Goal: Task Accomplishment & Management: Manage account settings

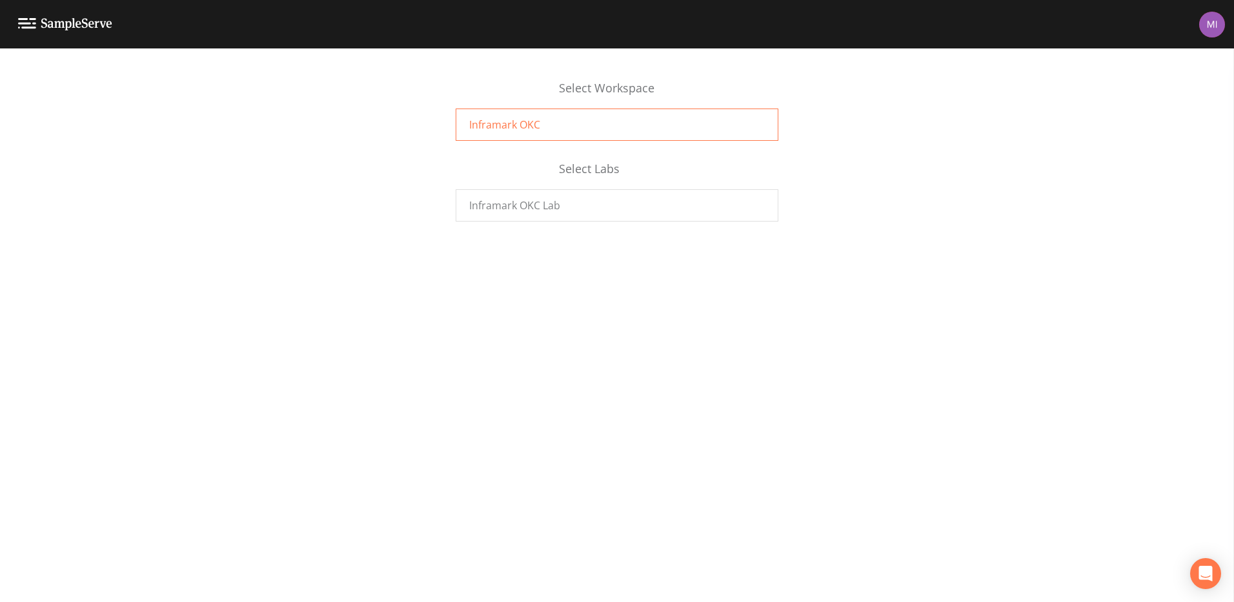
click at [496, 121] on span "Inframark OKC" at bounding box center [504, 124] width 71 height 15
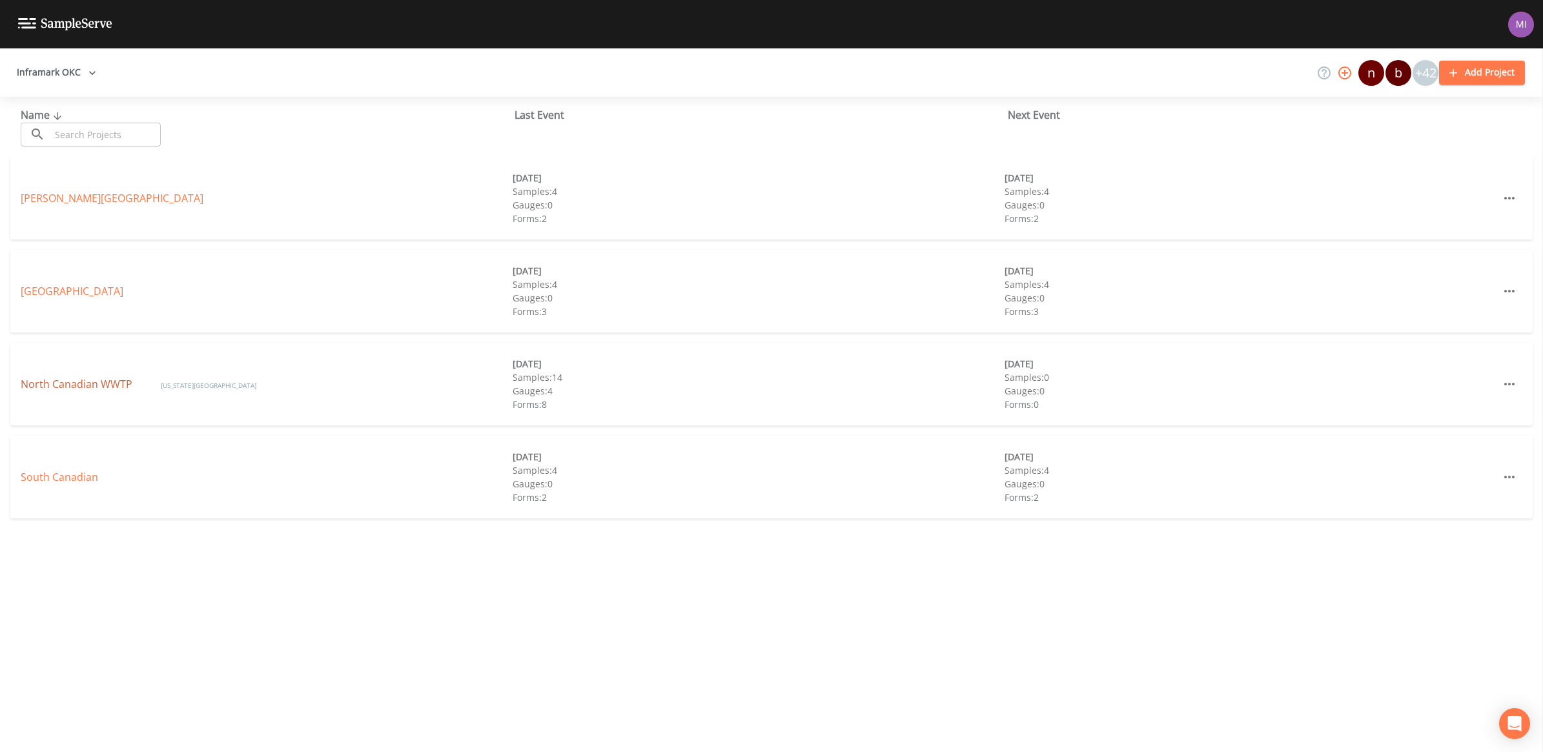
click at [70, 385] on link "North Canadian WWTP" at bounding box center [78, 384] width 114 height 14
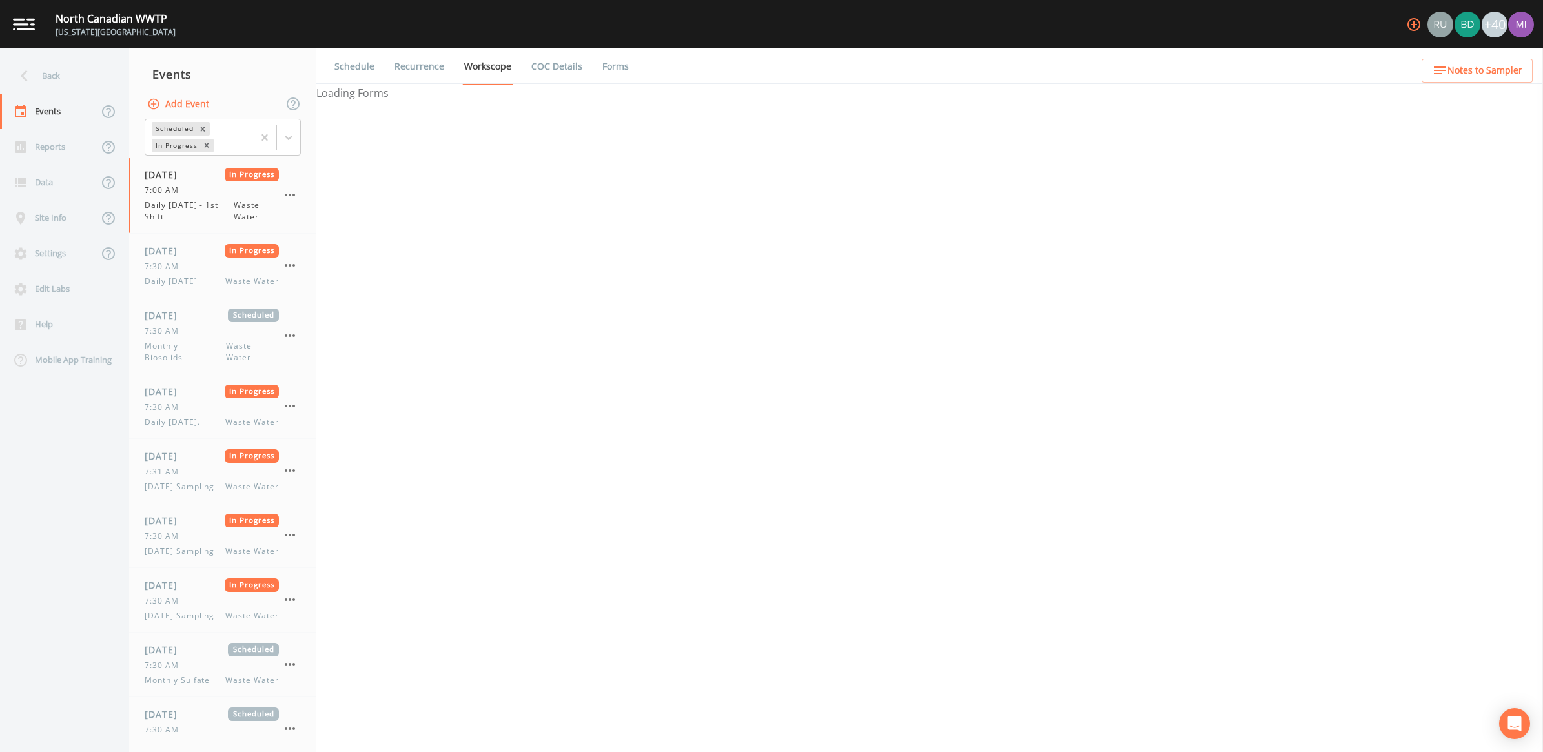
select select "092b3f94-5697-4c94-9891-da161916fdbb"
select select "b6a3c313-748b-4795-a028-792ad310bd60"
select select "092b3f94-5697-4c94-9891-da161916fdbb"
select select "b6a3c313-748b-4795-a028-792ad310bd60"
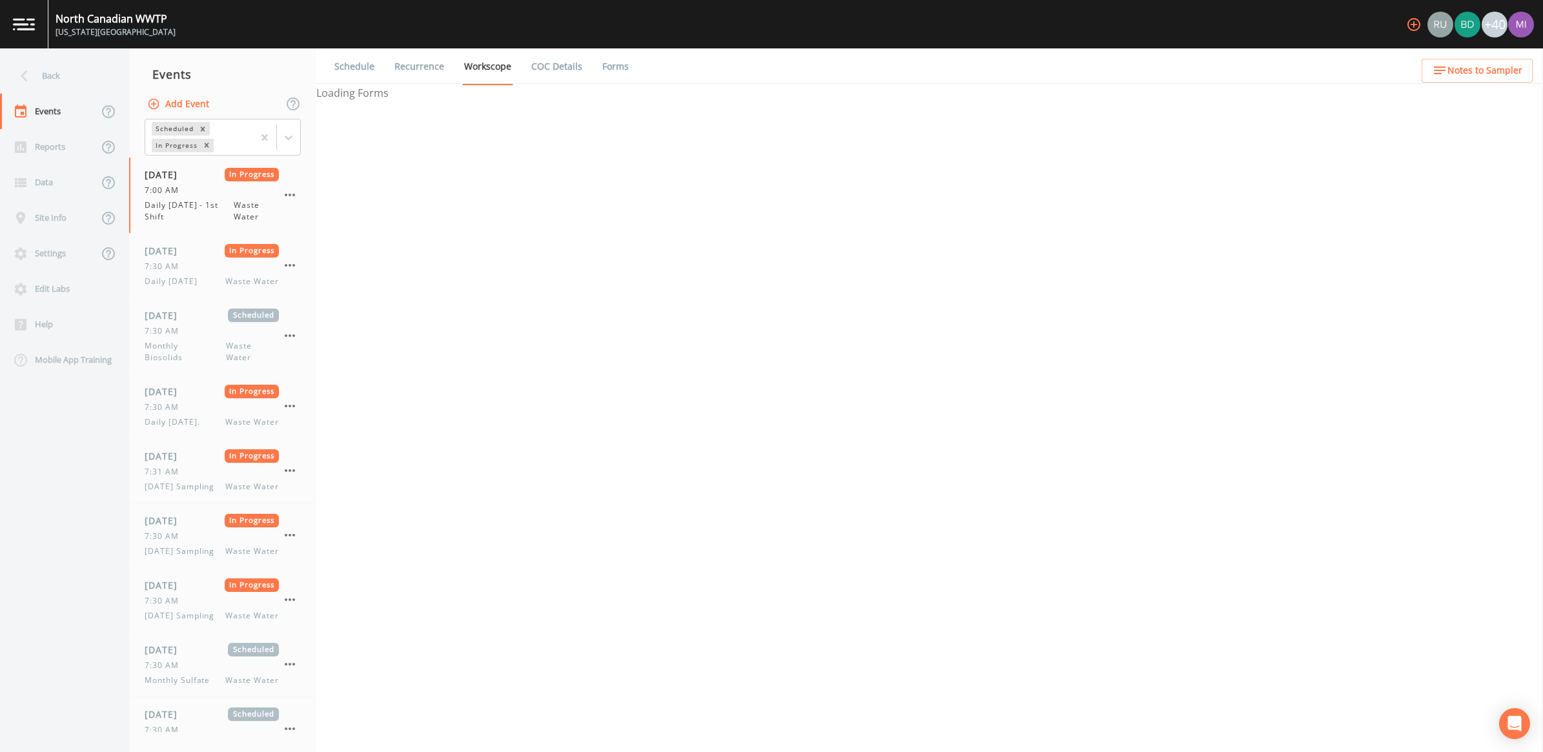
select select "092b3f94-5697-4c94-9891-da161916fdbb"
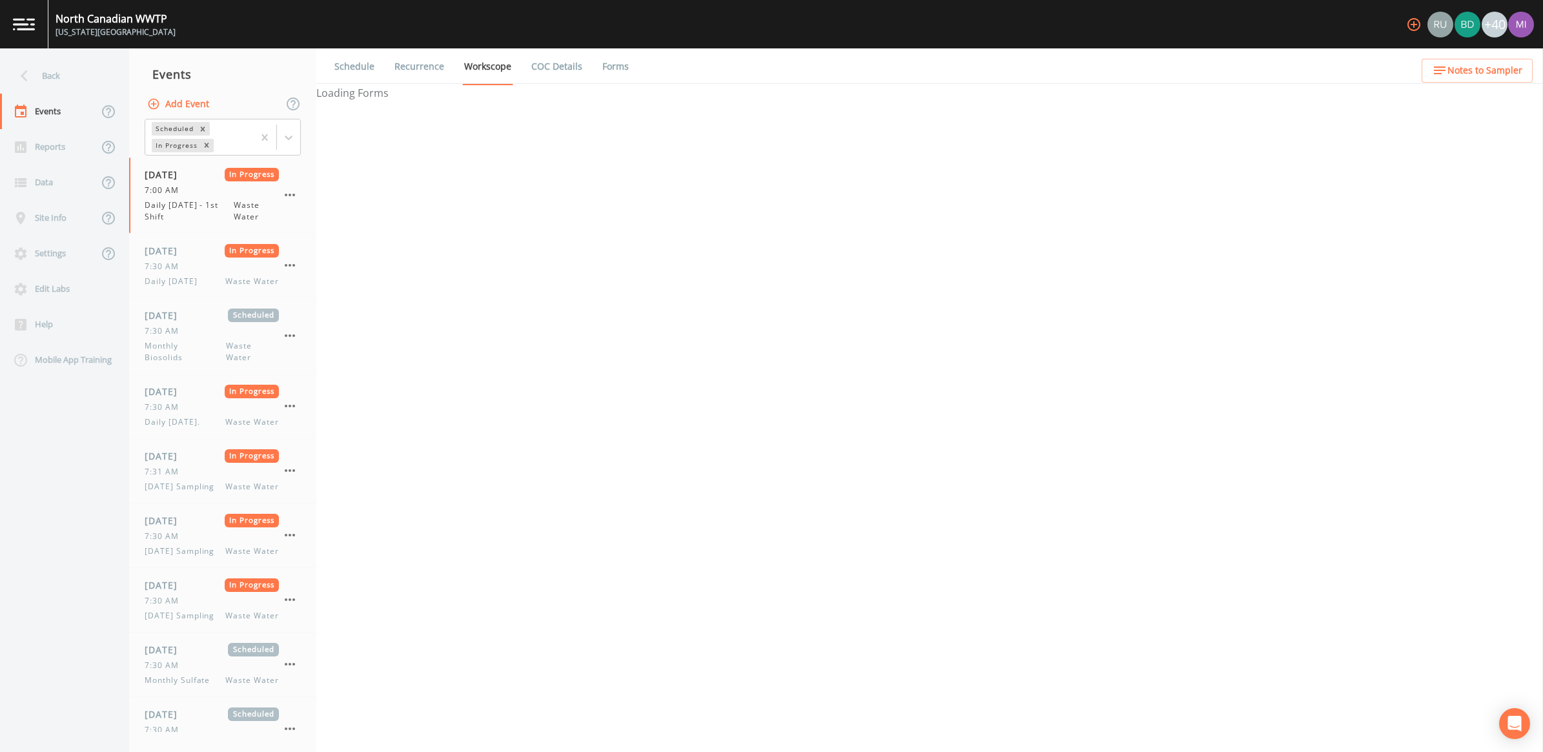
select select "092b3f94-5697-4c94-9891-da161916fdbb"
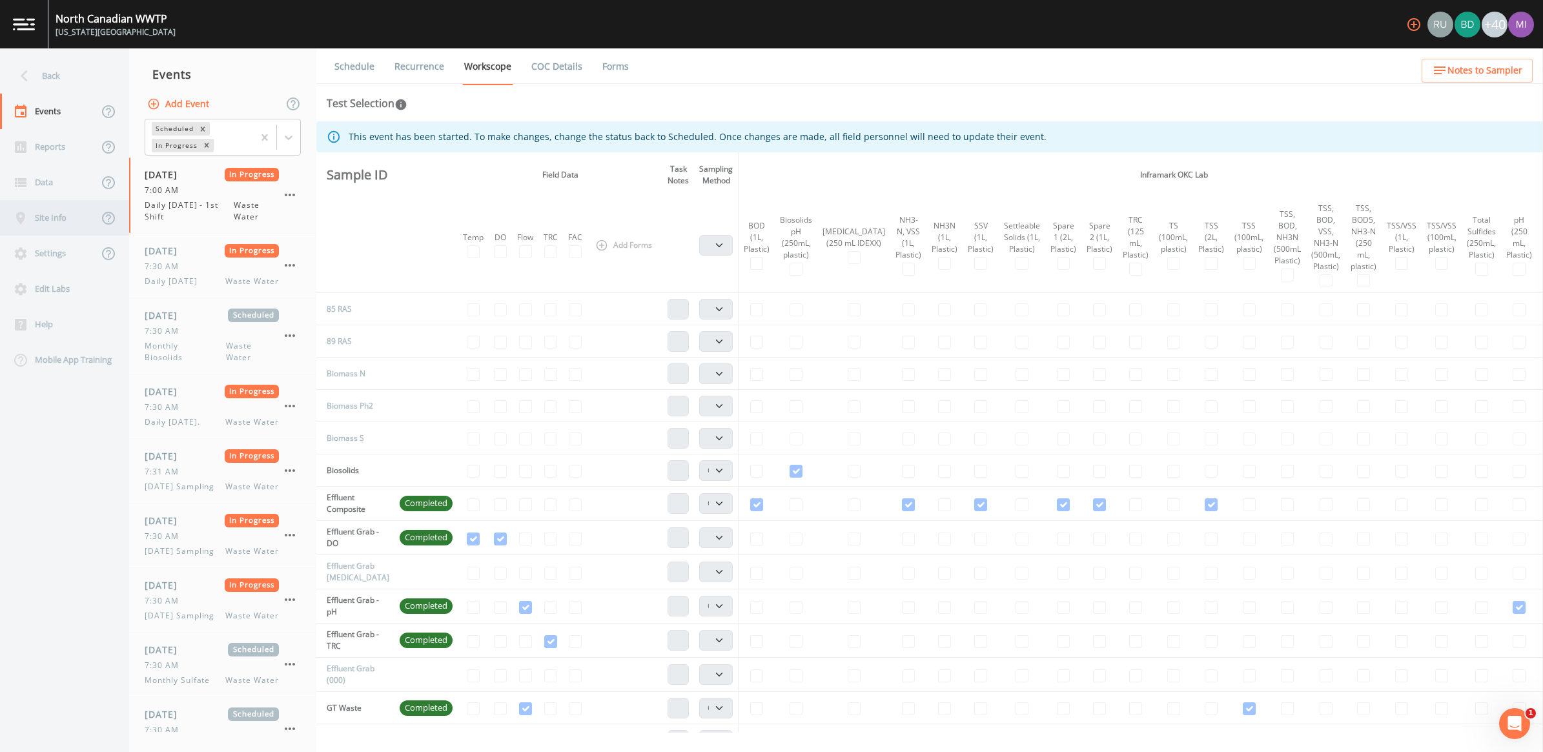
click at [46, 214] on div "Site Info" at bounding box center [49, 218] width 98 height 36
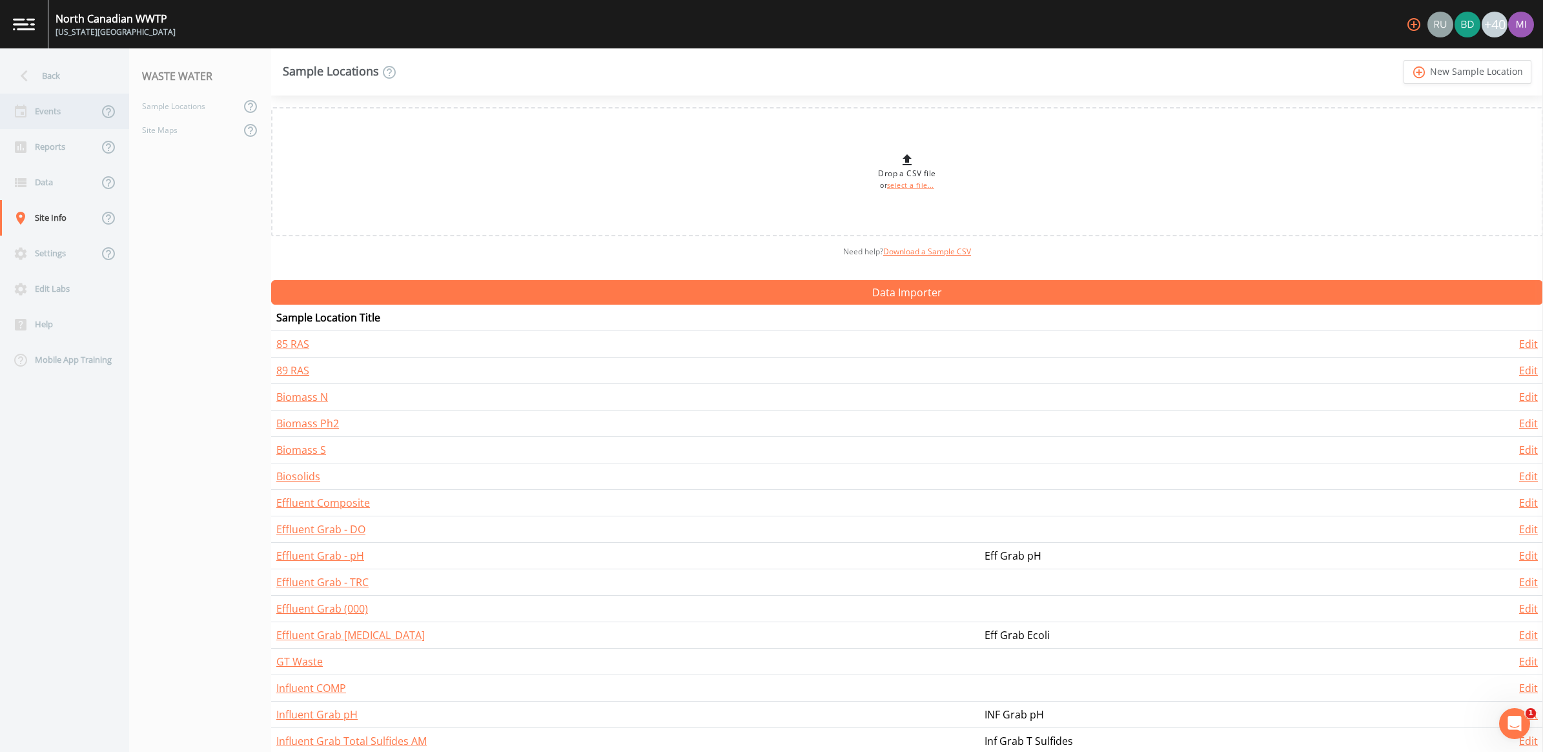
click at [46, 115] on div "Events" at bounding box center [49, 112] width 98 height 36
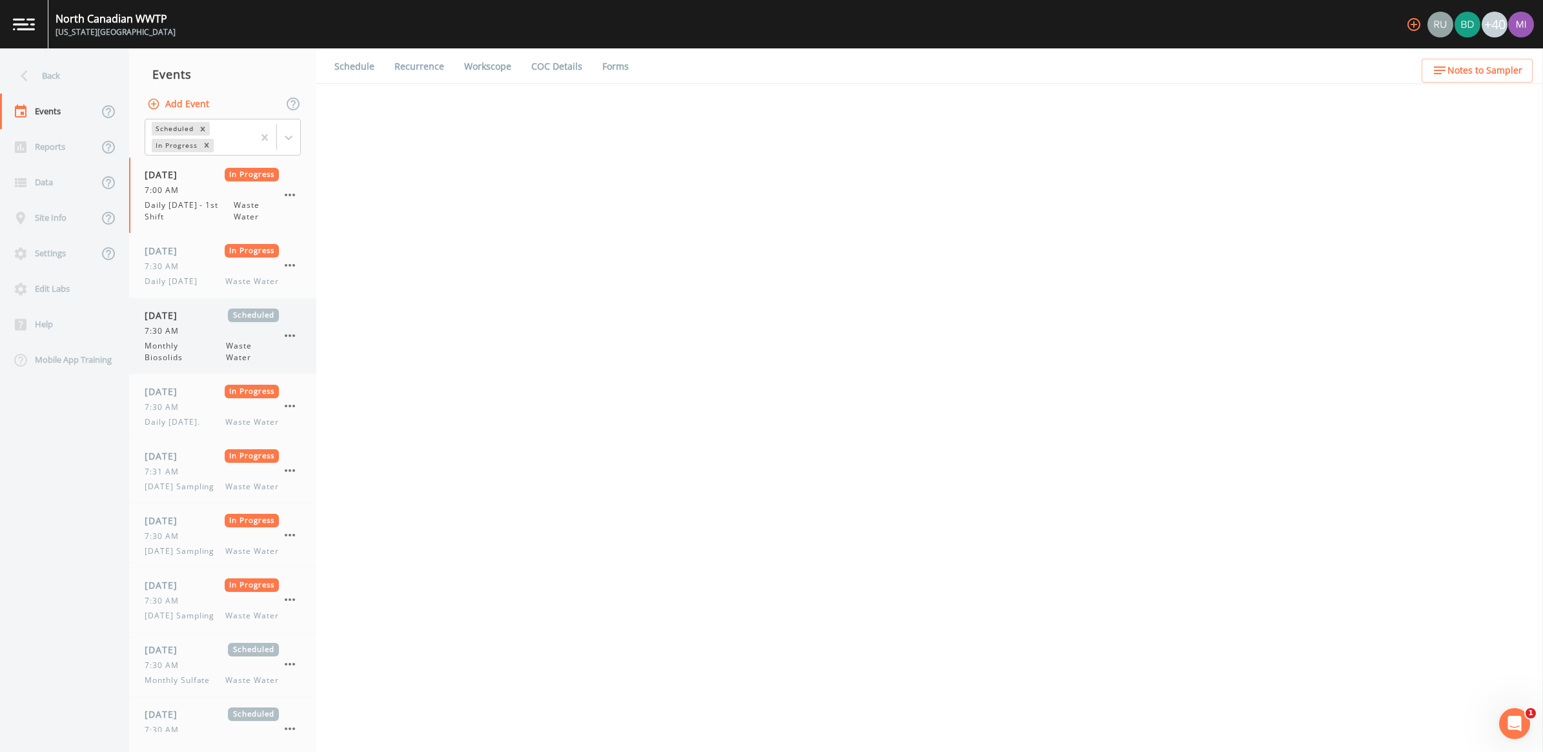
select select "092b3f94-5697-4c94-9891-da161916fdbb"
select select "b6a3c313-748b-4795-a028-792ad310bd60"
select select "092b3f94-5697-4c94-9891-da161916fdbb"
select select "b6a3c313-748b-4795-a028-792ad310bd60"
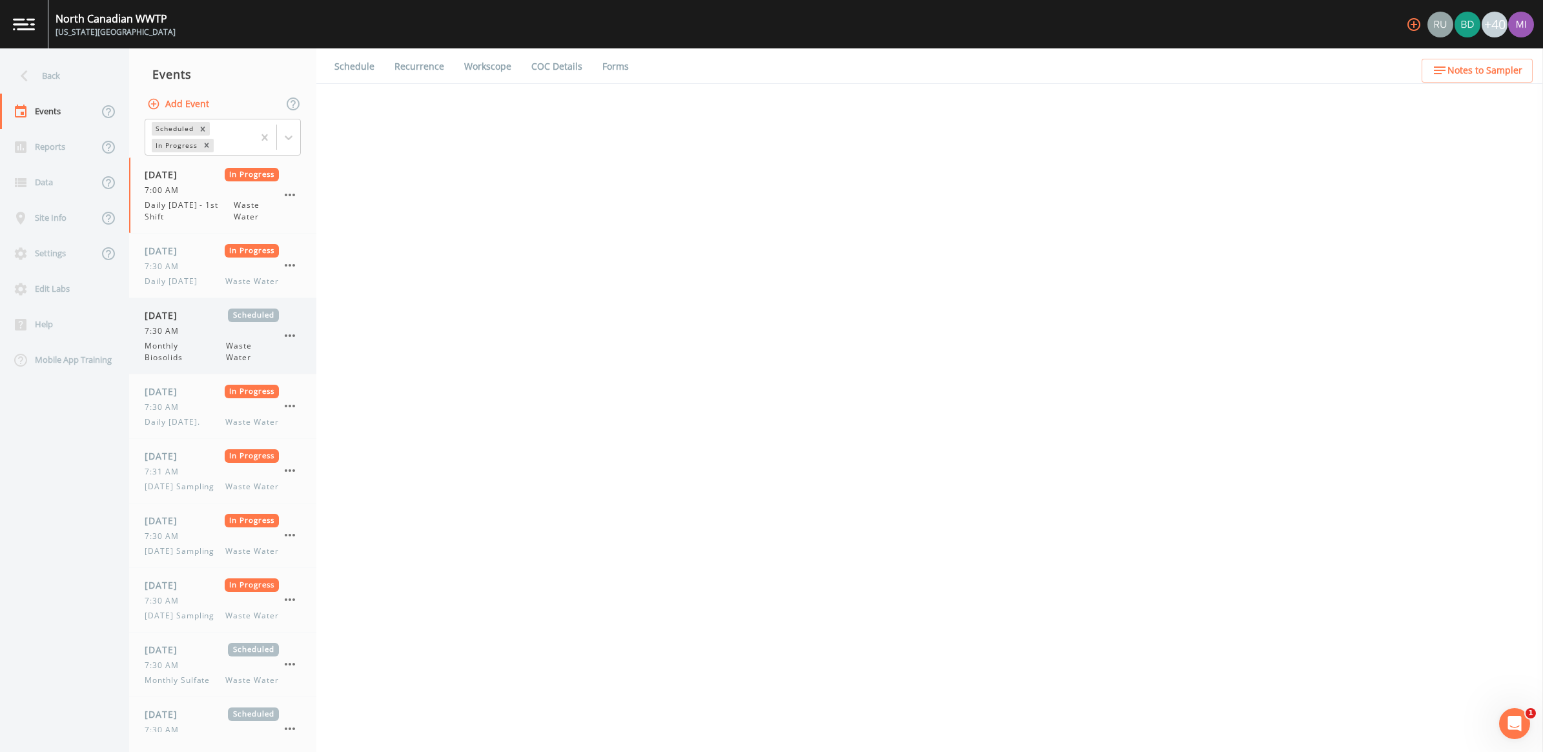
select select "092b3f94-5697-4c94-9891-da161916fdbb"
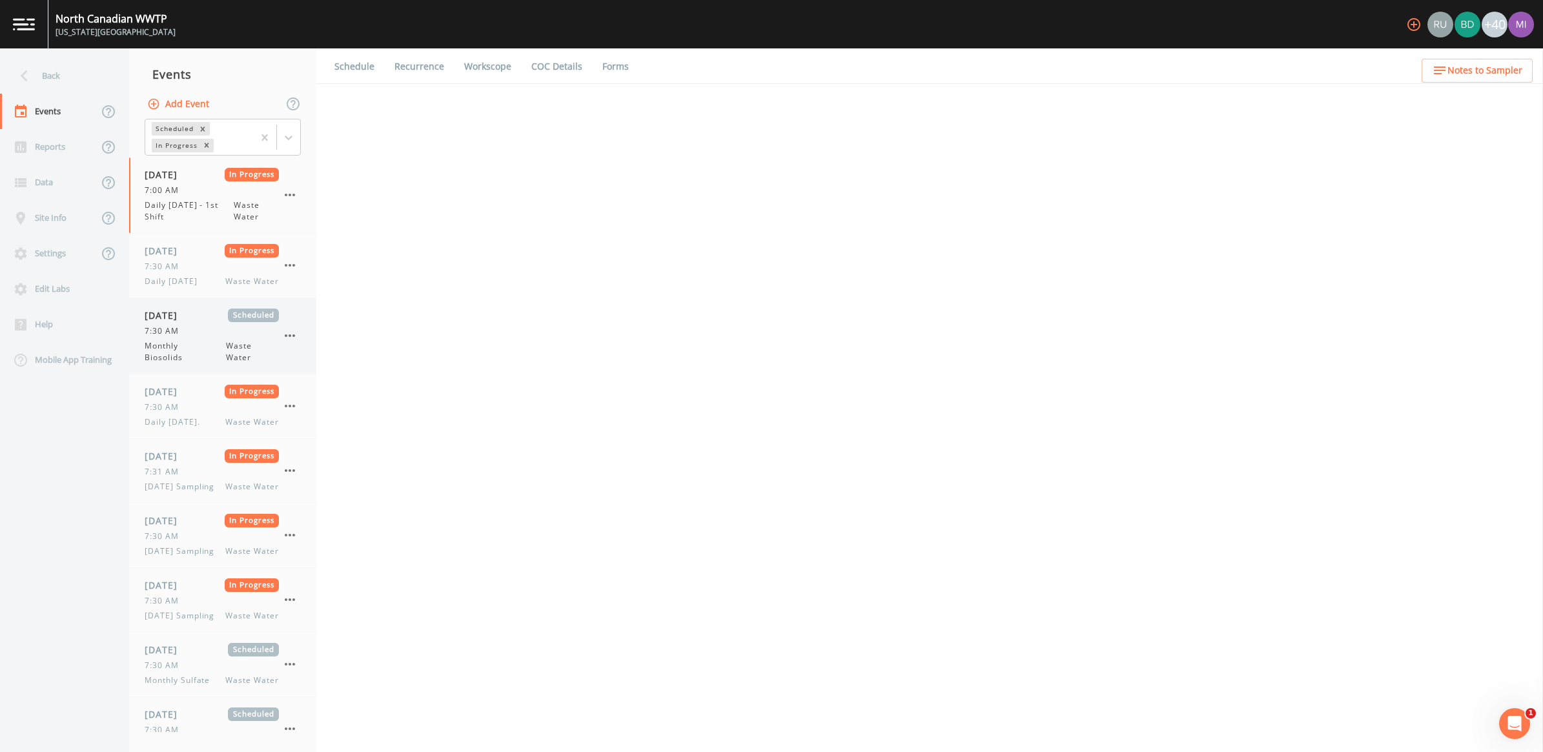
select select "092b3f94-5697-4c94-9891-da161916fdbb"
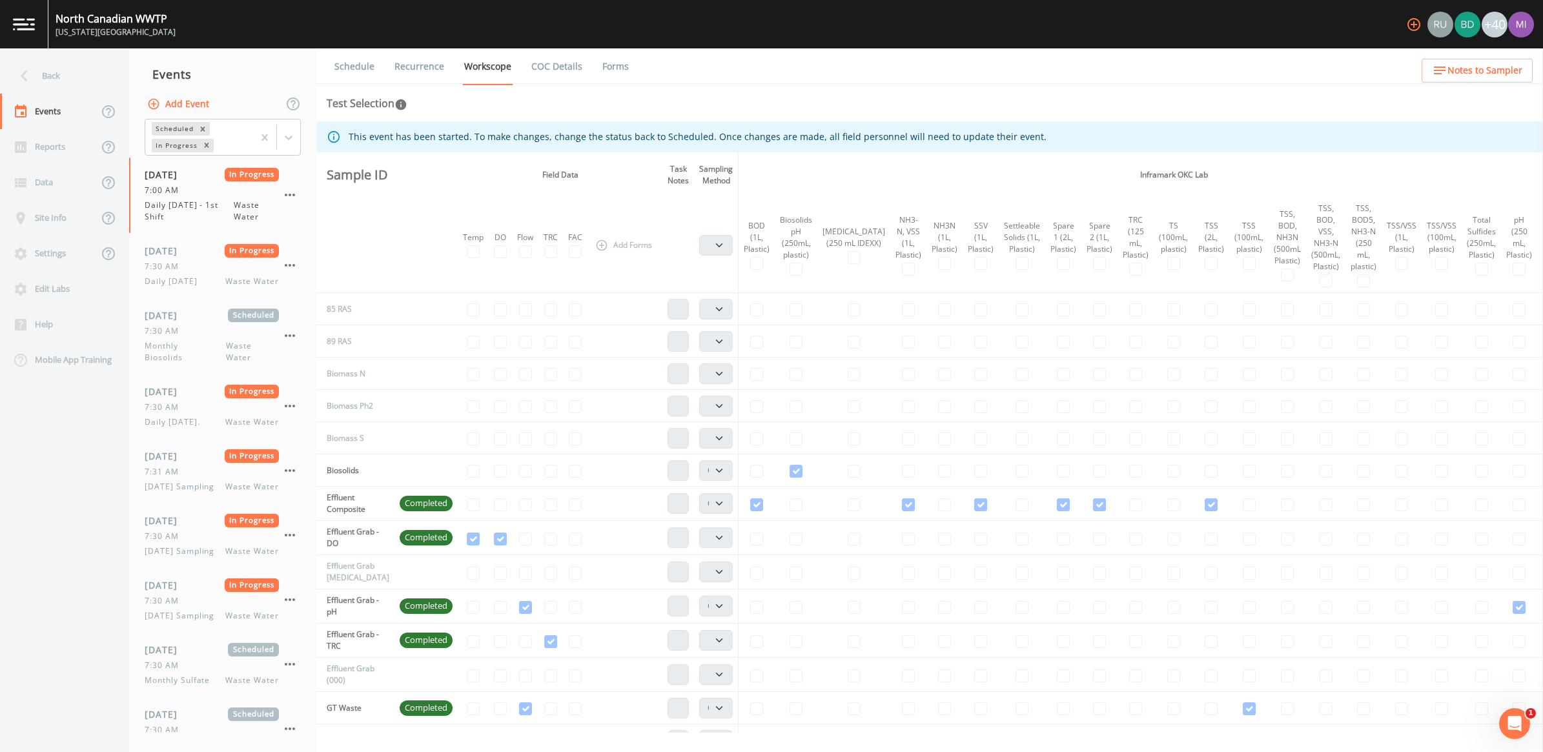
click at [766, 307] on td at bounding box center [757, 309] width 37 height 32
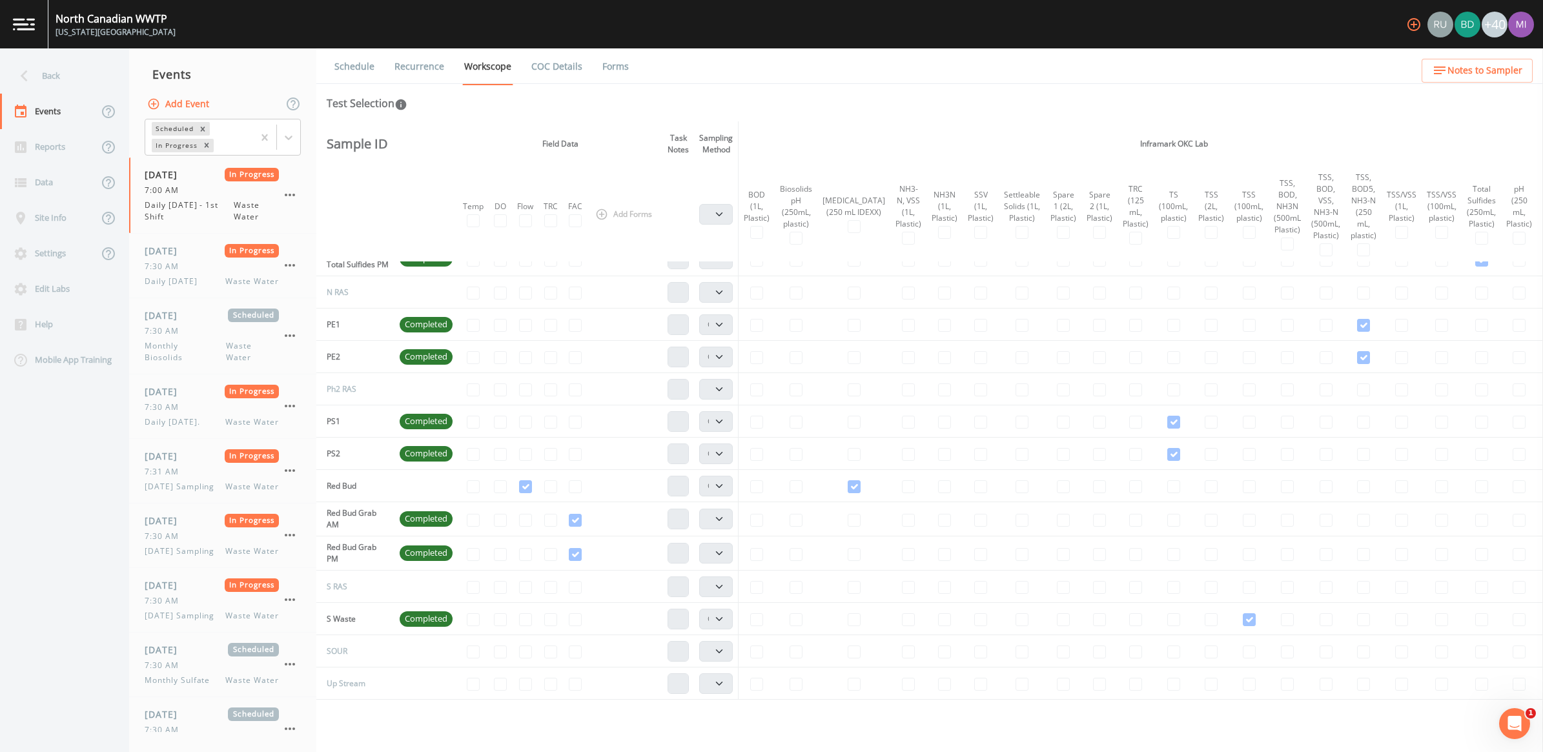
scroll to position [573, 0]
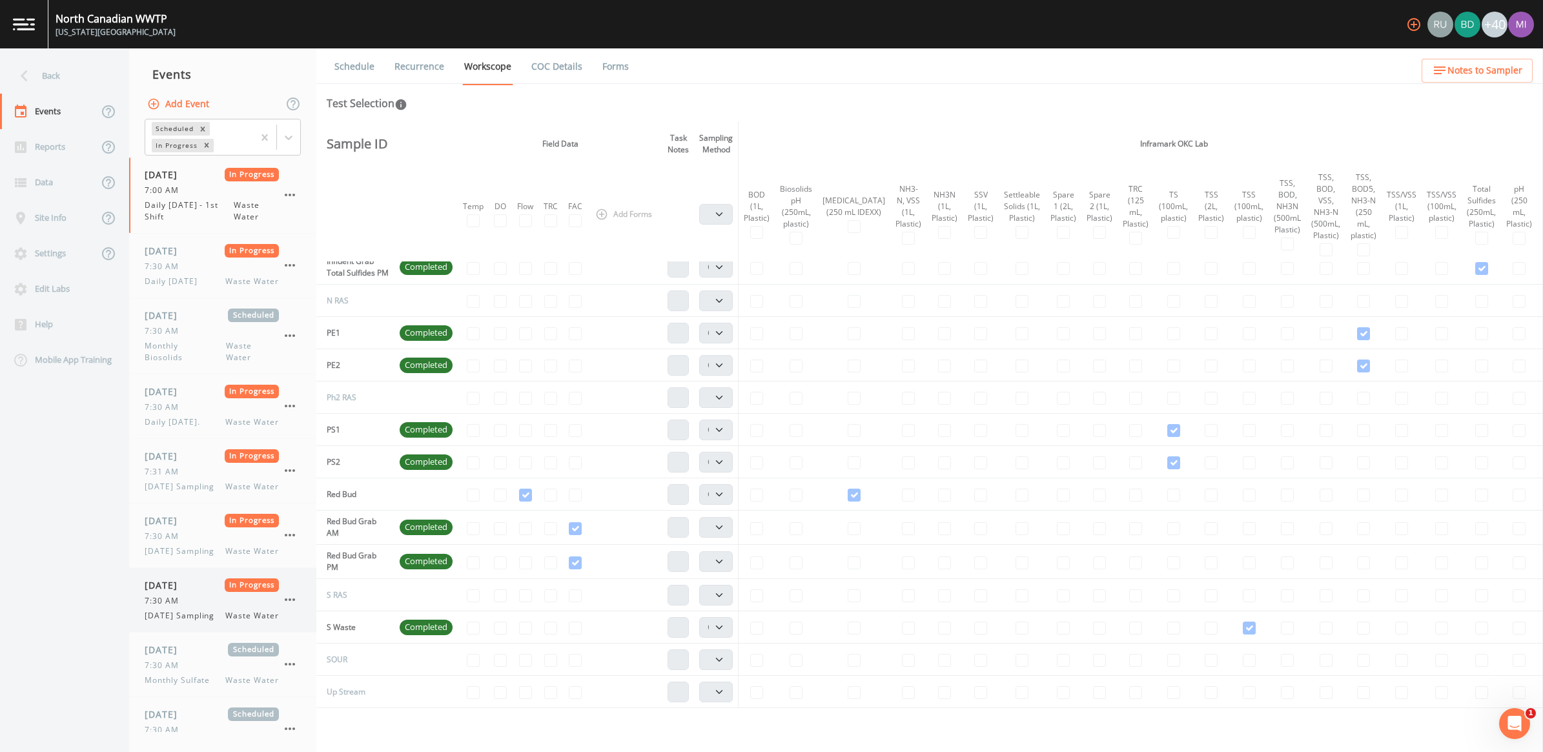
click at [171, 622] on span "[DATE] Sampling" at bounding box center [183, 616] width 77 height 12
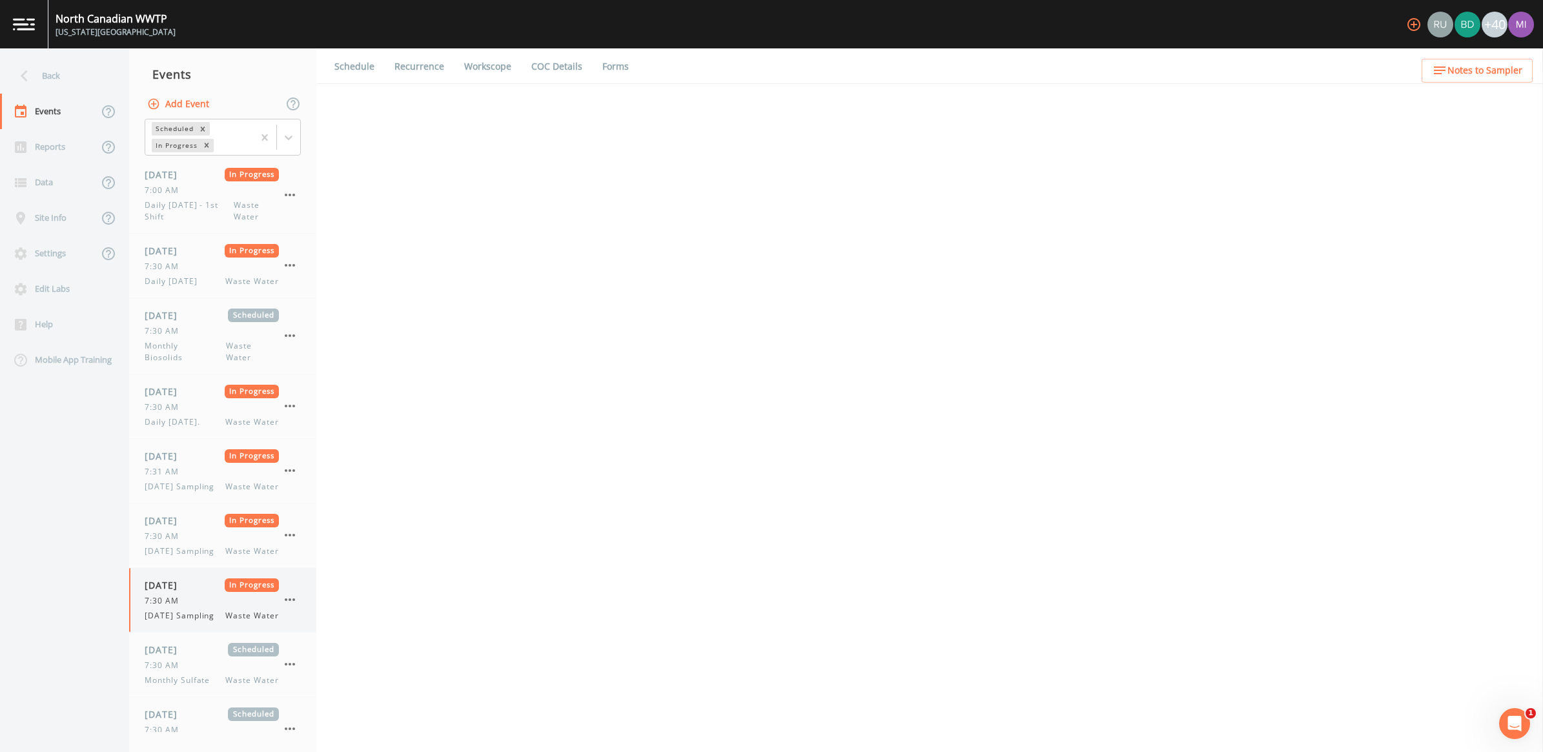
select select "092b3f94-5697-4c94-9891-da161916fdbb"
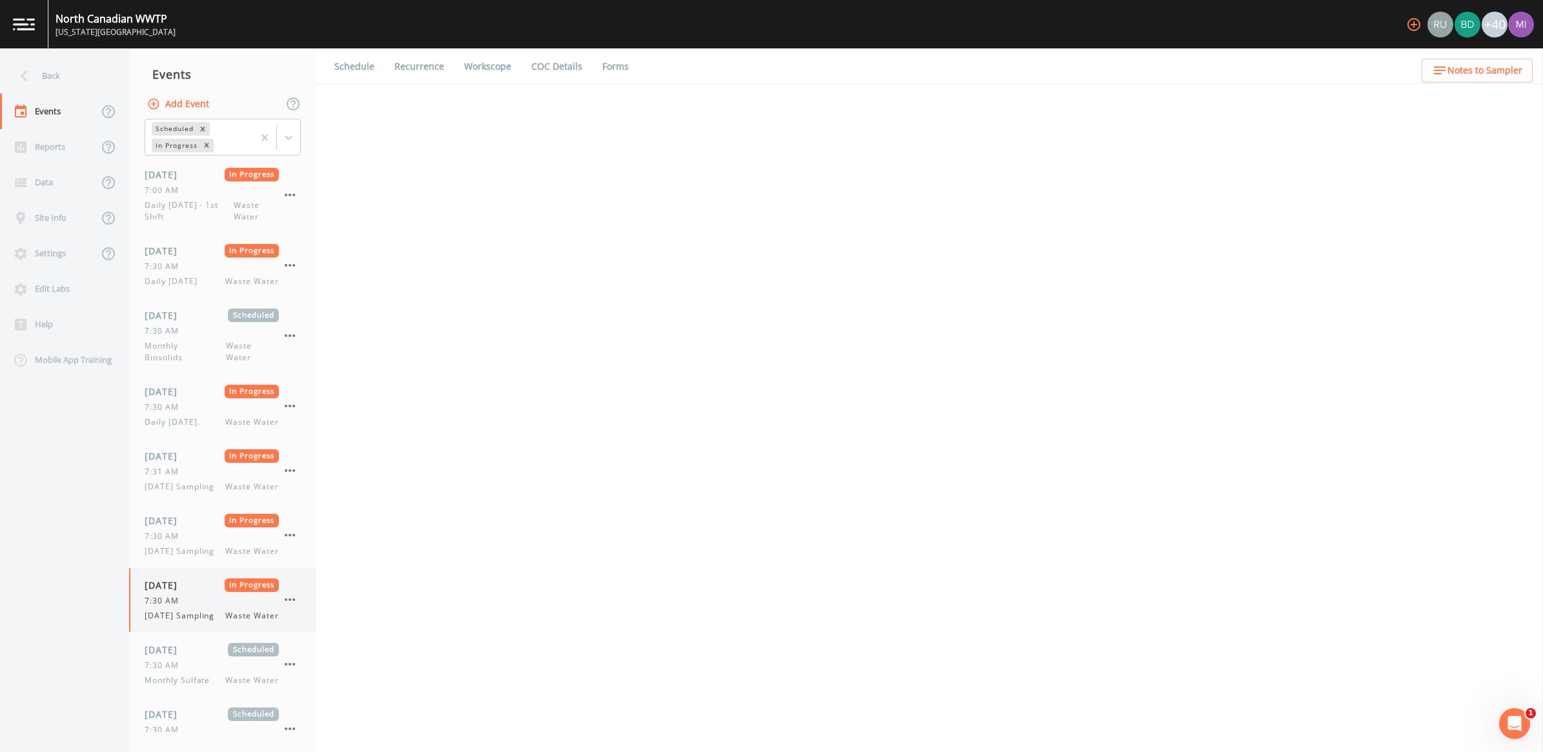
select select "b6a3c313-748b-4795-a028-792ad310bd60"
select select "092b3f94-5697-4c94-9891-da161916fdbb"
select select "b6a3c313-748b-4795-a028-792ad310bd60"
select select "092b3f94-5697-4c94-9891-da161916fdbb"
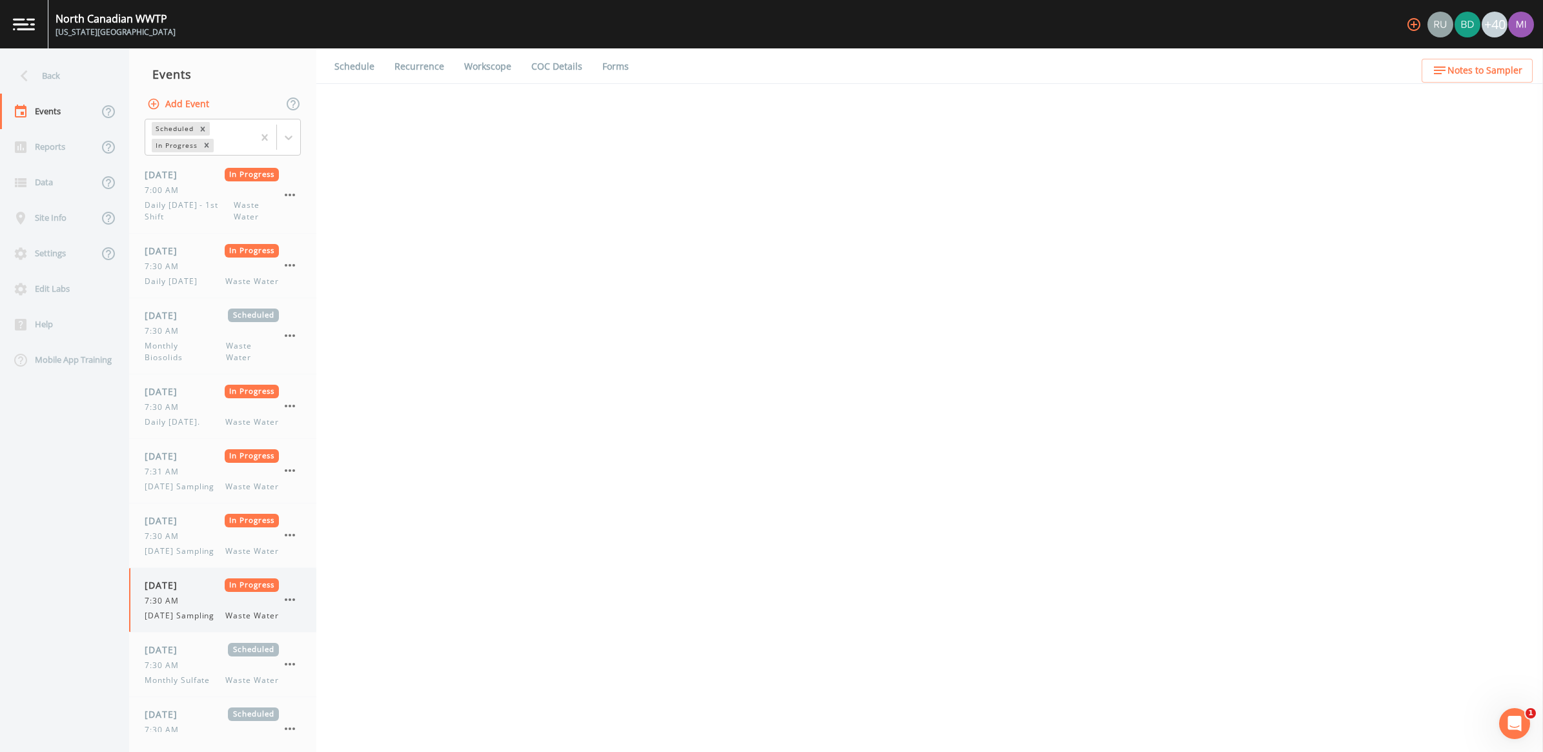
select select "092b3f94-5697-4c94-9891-da161916fdbb"
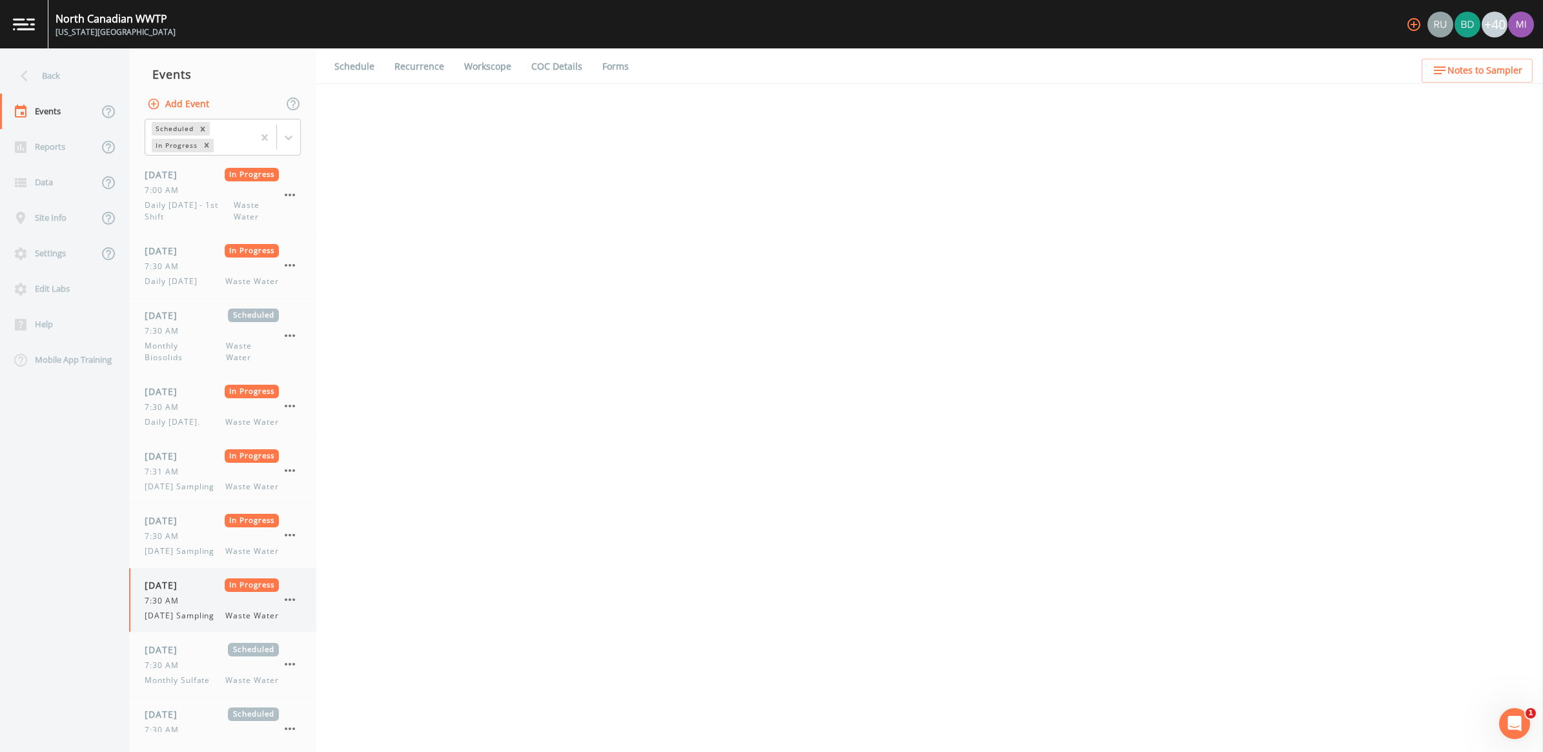
select select "092b3f94-5697-4c94-9891-da161916fdbb"
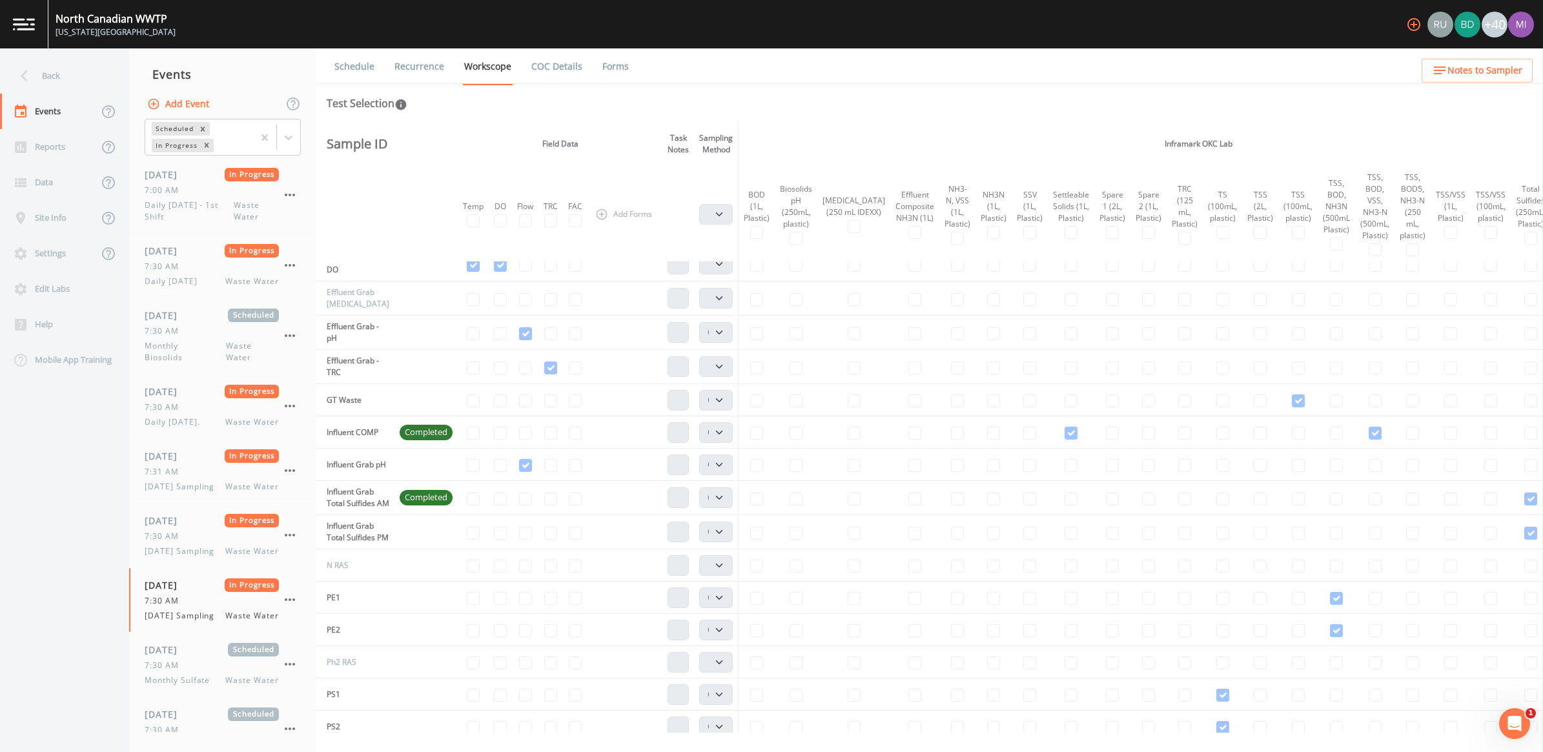
scroll to position [310, 0]
click at [45, 255] on div "Settings" at bounding box center [49, 254] width 98 height 36
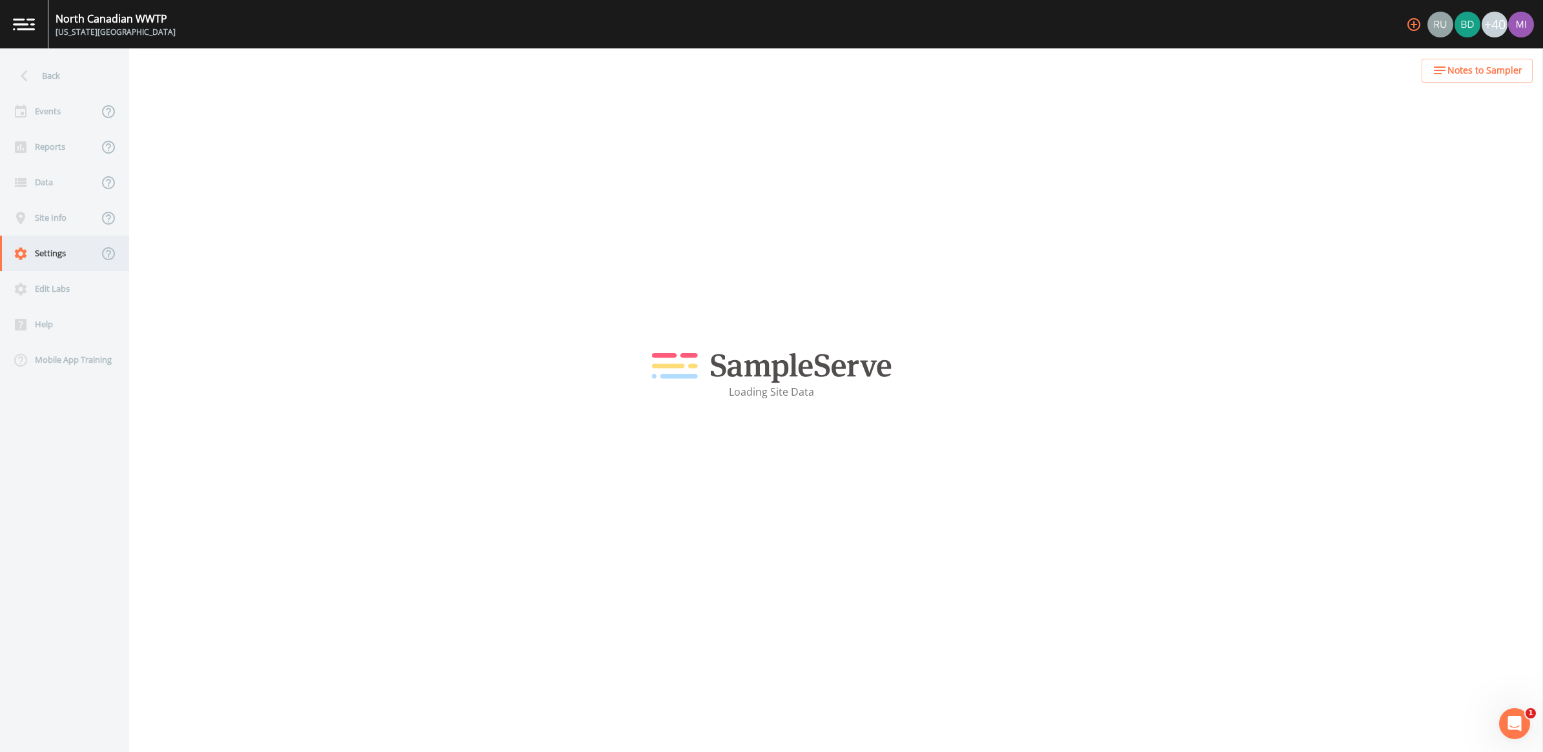
select select "6f63599f-bc40-47e3-8555-93000077dc86"
select select "[GEOGRAPHIC_DATA]"
select select "CST6CDT"
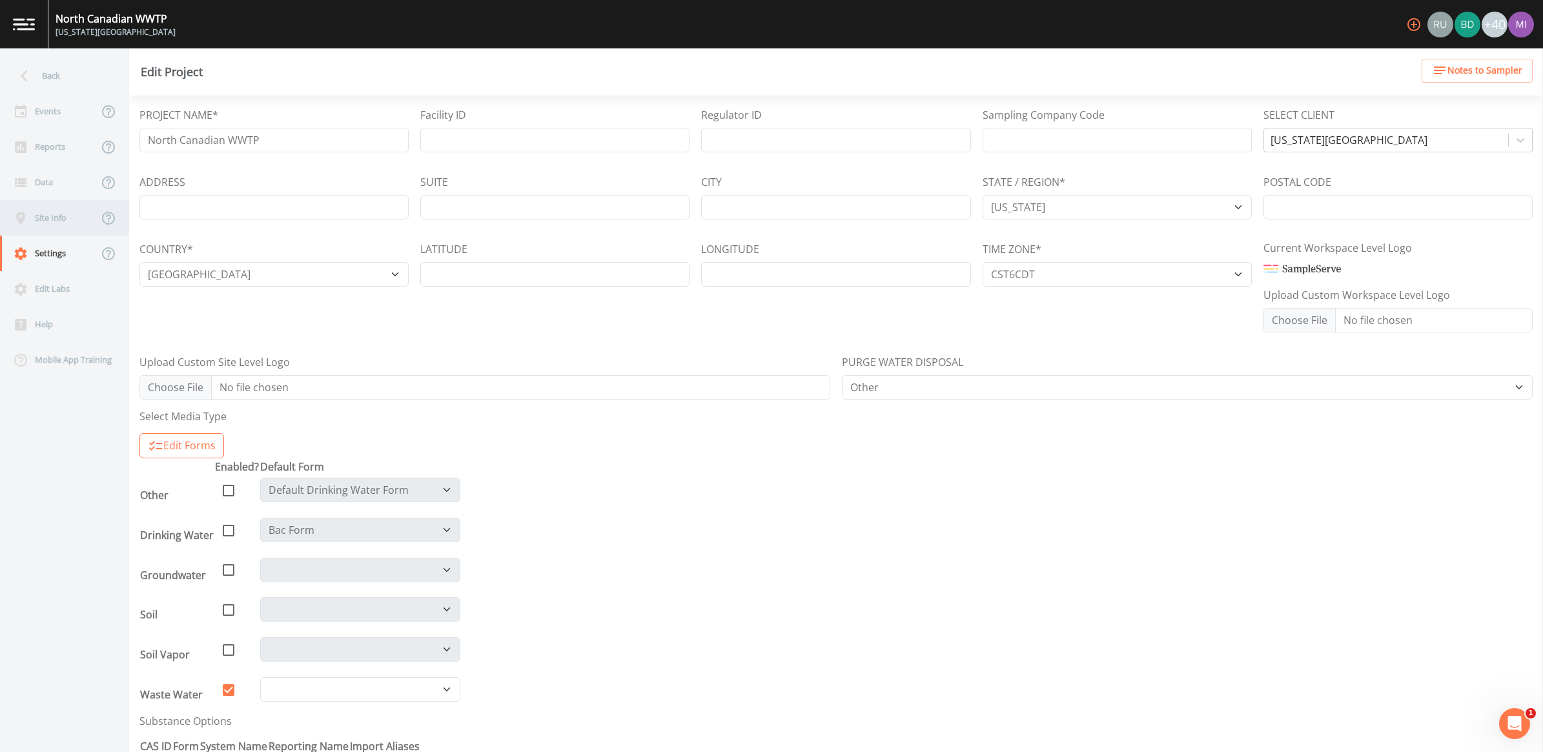
click at [52, 221] on div "Site Info" at bounding box center [49, 218] width 98 height 36
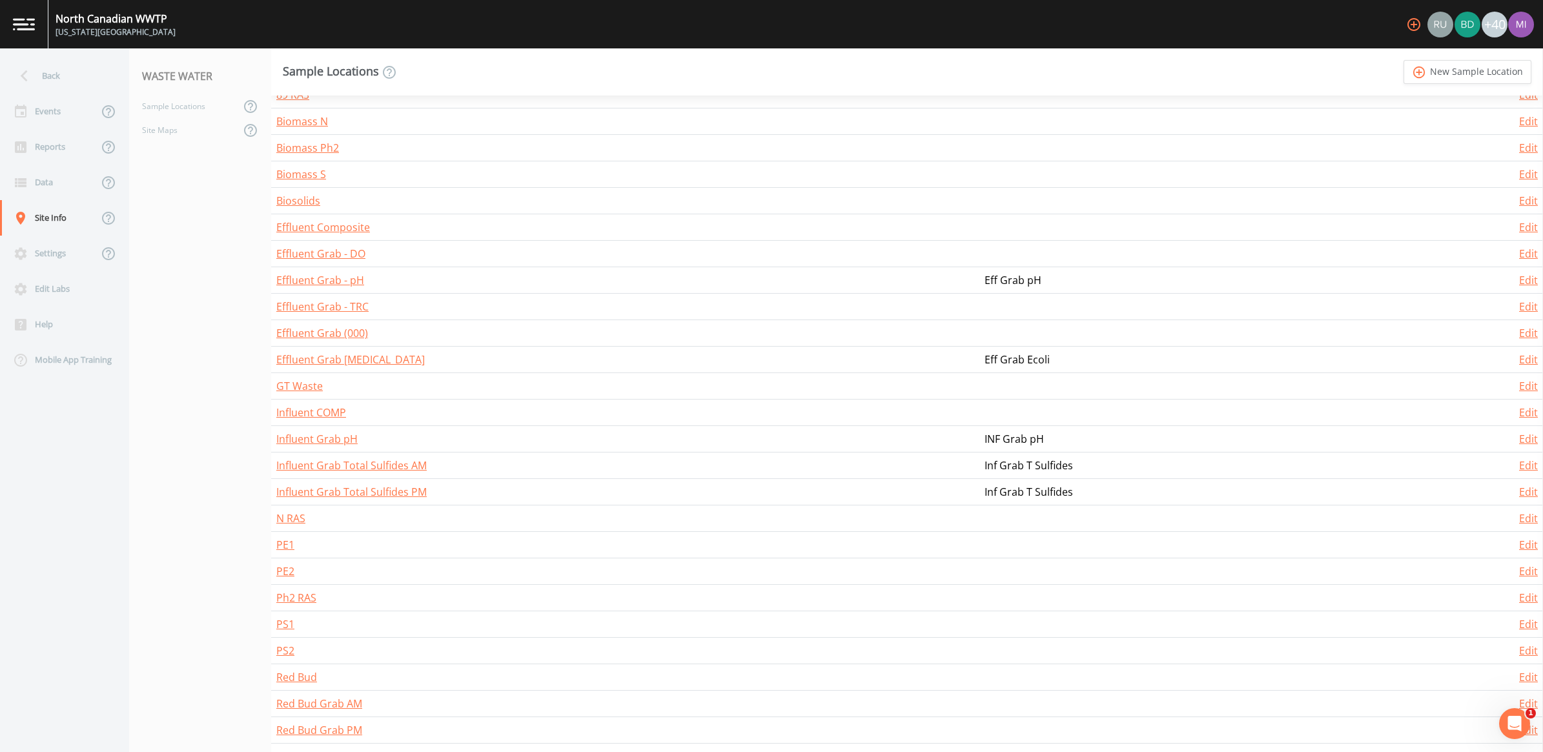
scroll to position [292, 0]
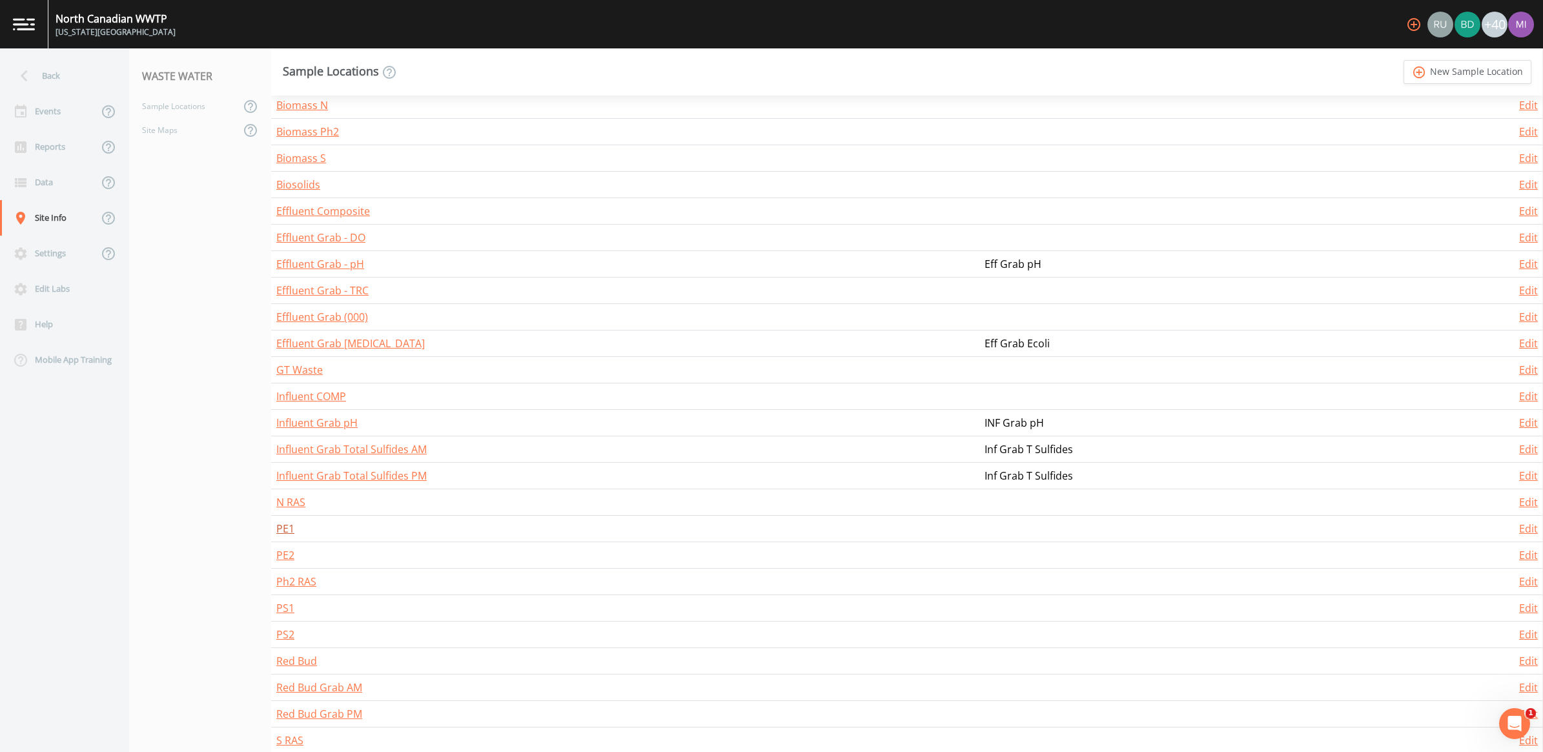
click at [284, 533] on link "PE1" at bounding box center [285, 529] width 18 height 14
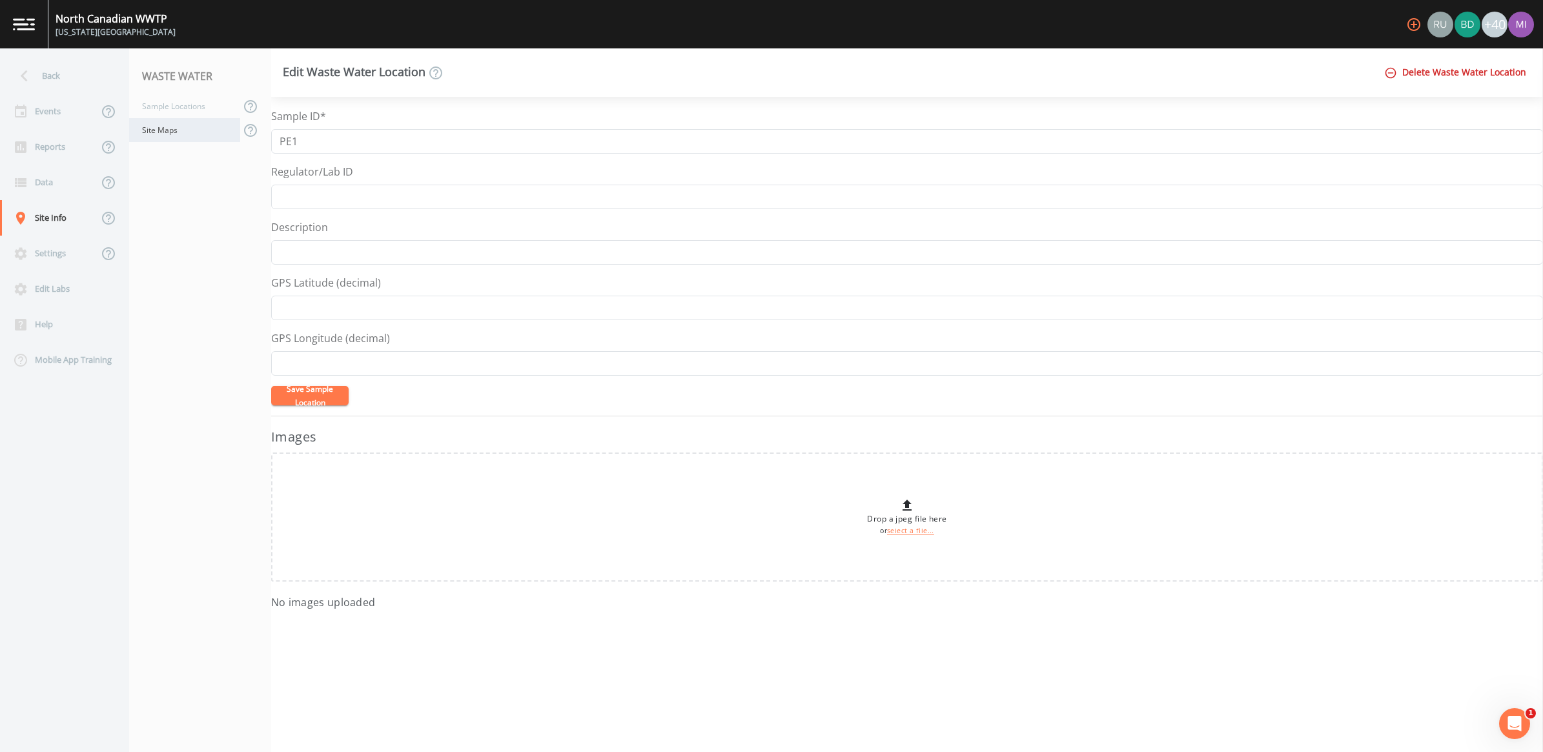
click at [162, 125] on div "Site Maps" at bounding box center [184, 130] width 111 height 24
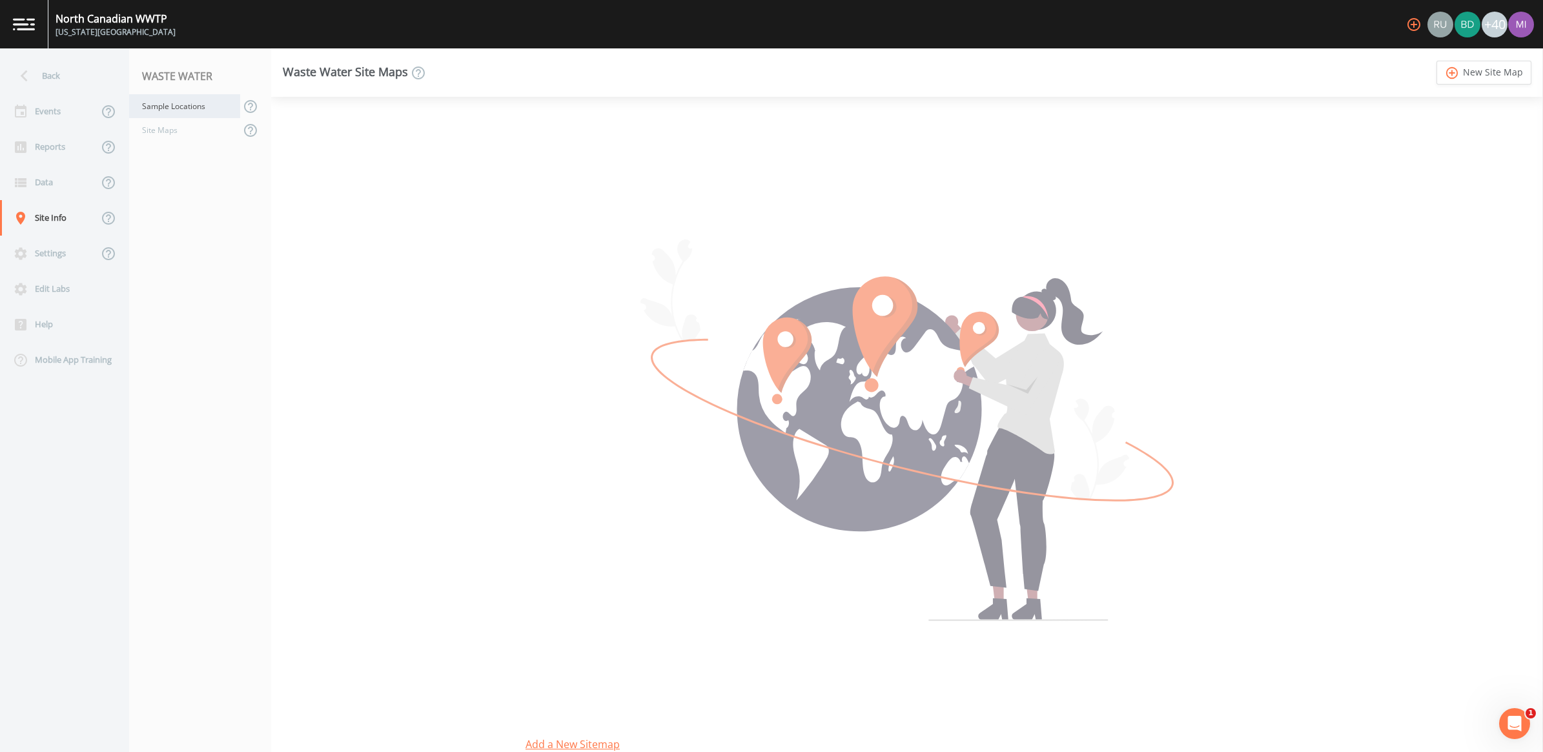
click at [167, 107] on div "Sample Locations" at bounding box center [184, 106] width 111 height 24
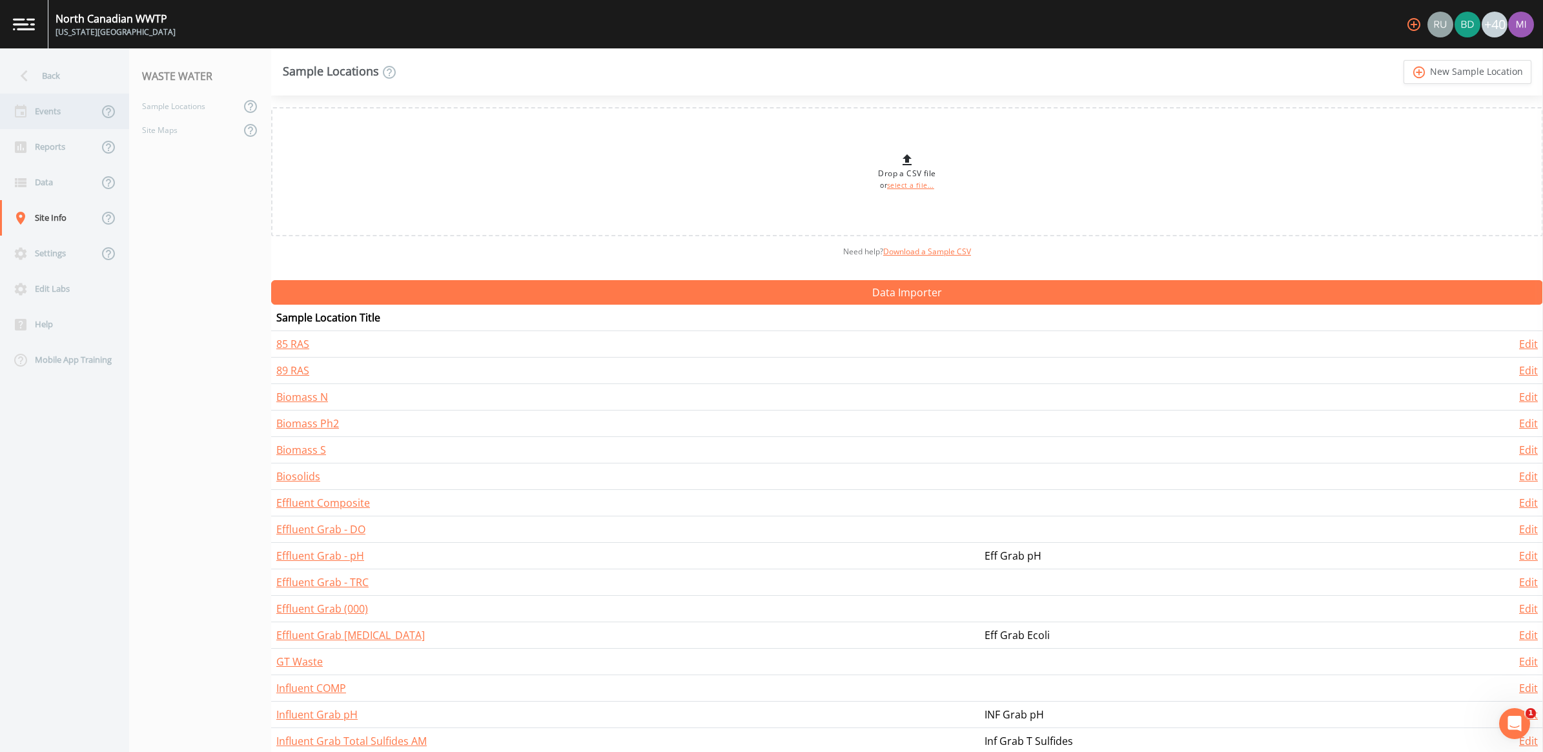
click at [48, 111] on div "Events" at bounding box center [49, 112] width 98 height 36
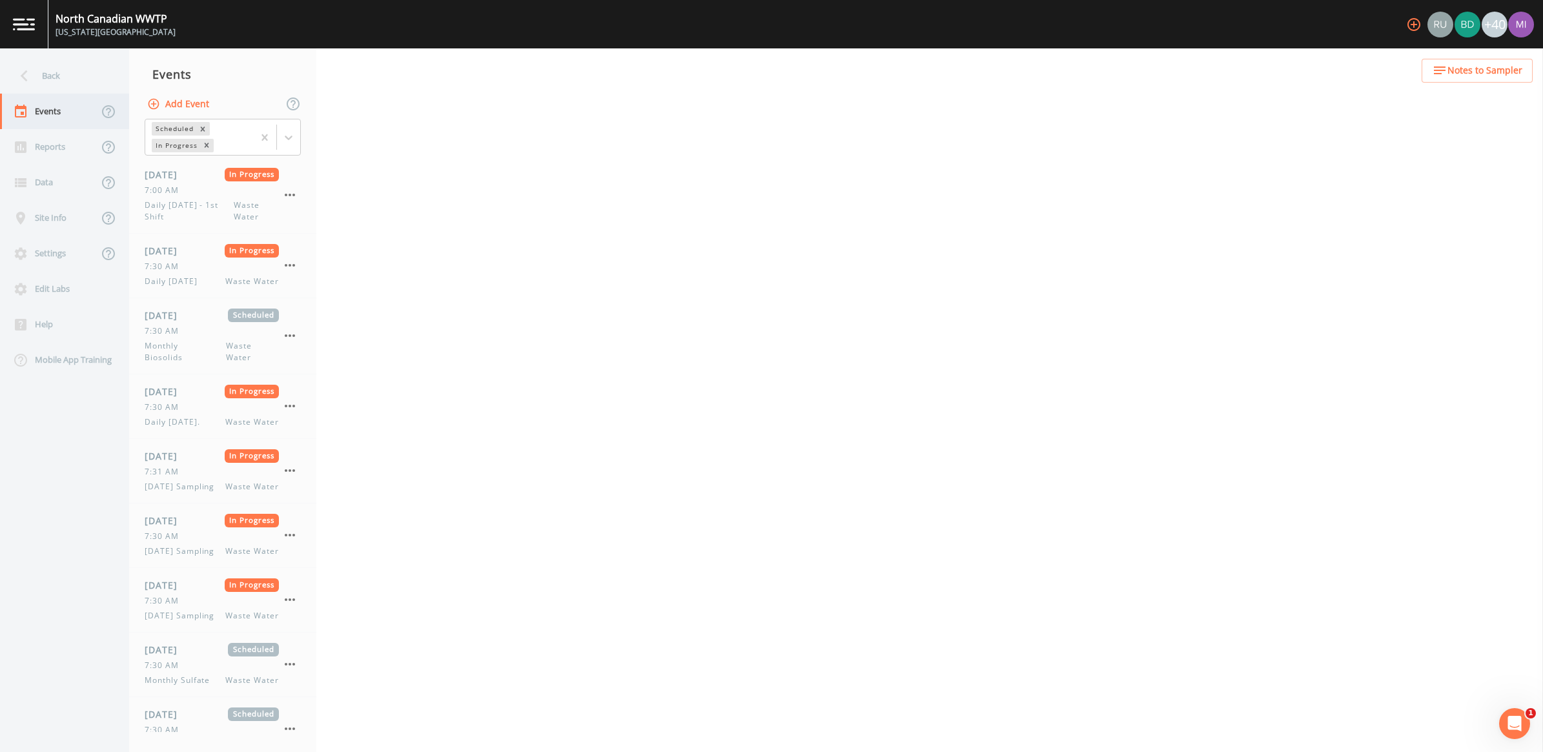
select select "092b3f94-5697-4c94-9891-da161916fdbb"
select select "b6a3c313-748b-4795-a028-792ad310bd60"
select select "092b3f94-5697-4c94-9891-da161916fdbb"
select select "b6a3c313-748b-4795-a028-792ad310bd60"
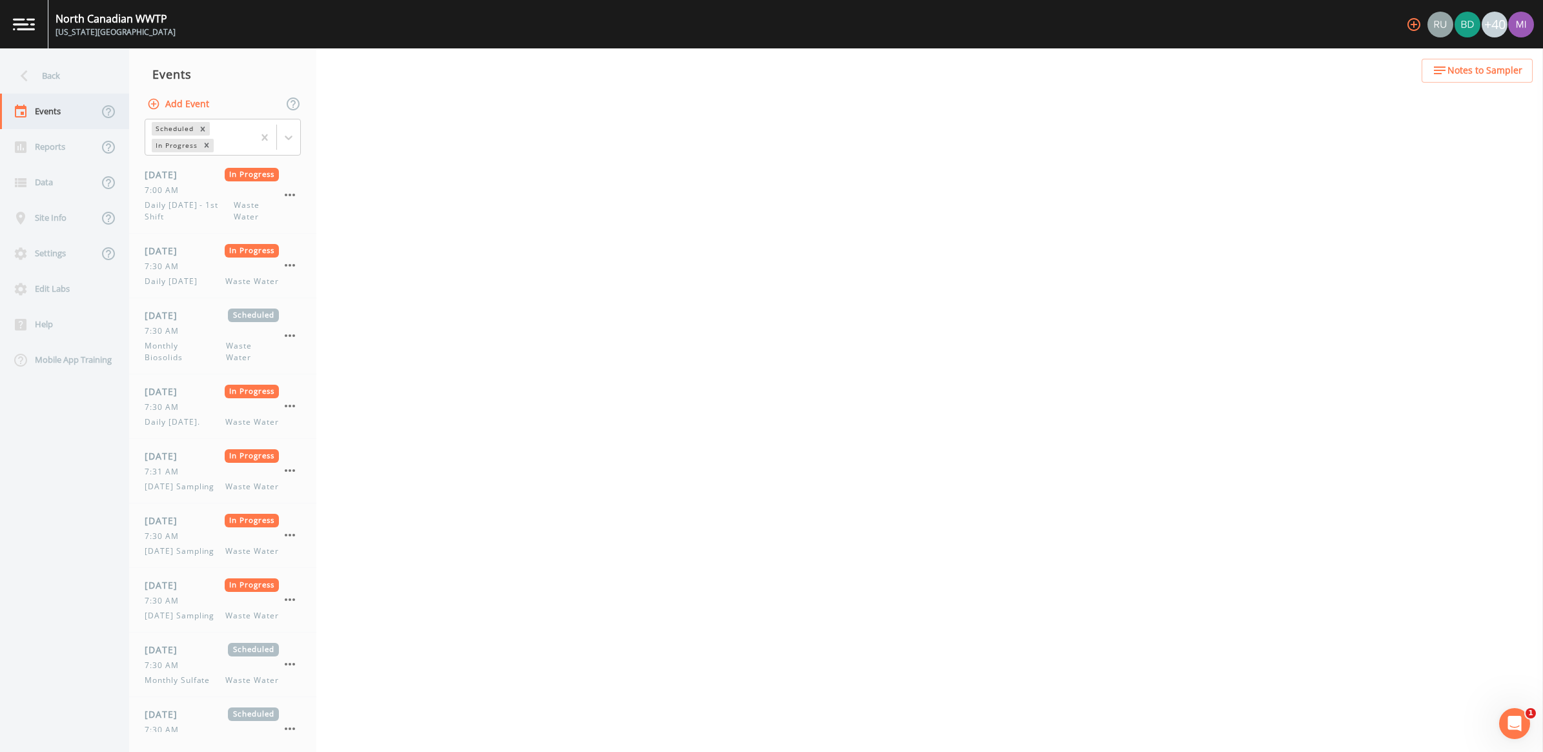
select select "092b3f94-5697-4c94-9891-da161916fdbb"
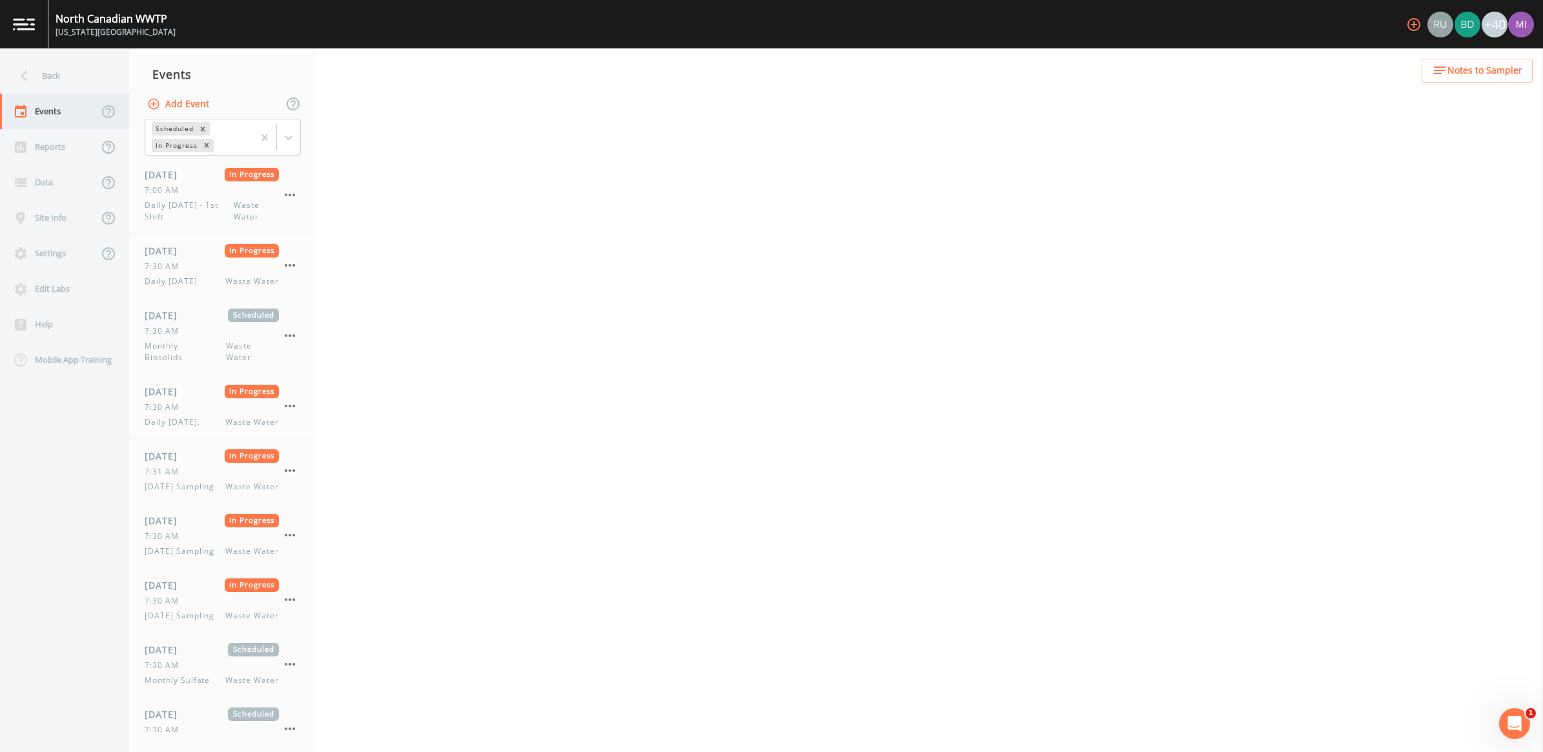
select select "092b3f94-5697-4c94-9891-da161916fdbb"
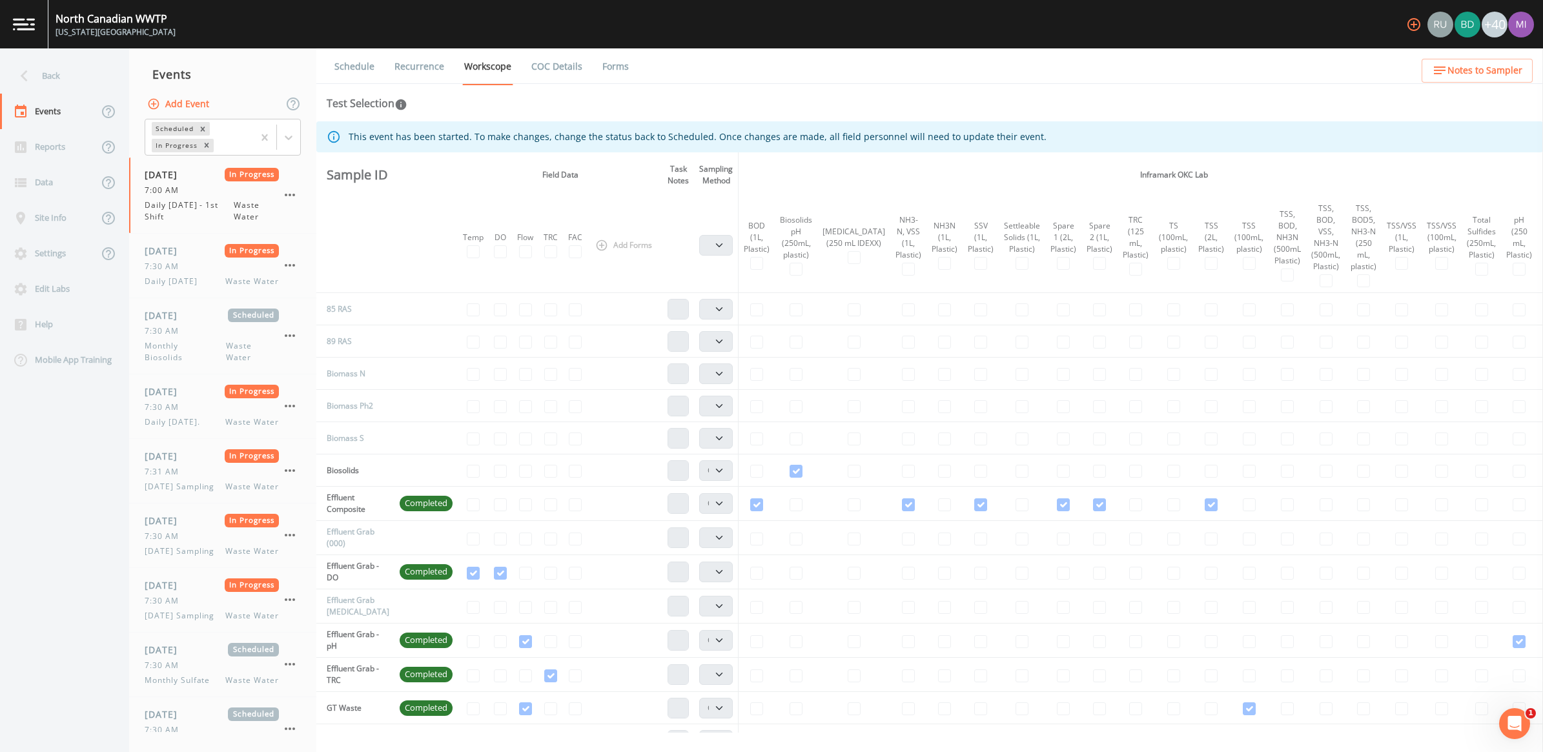
click at [557, 65] on link "COC Details" at bounding box center [556, 66] width 55 height 36
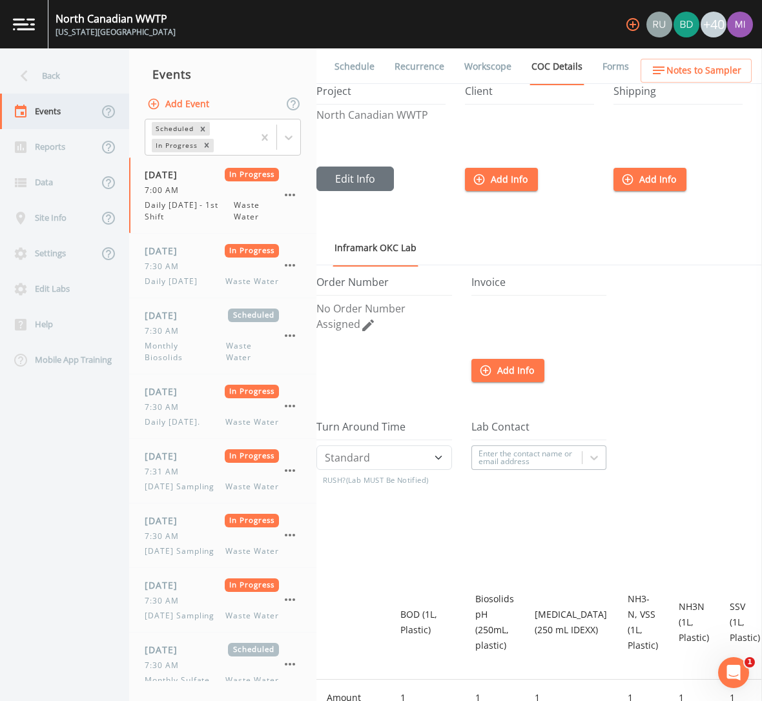
click at [55, 107] on div "Events" at bounding box center [49, 112] width 98 height 36
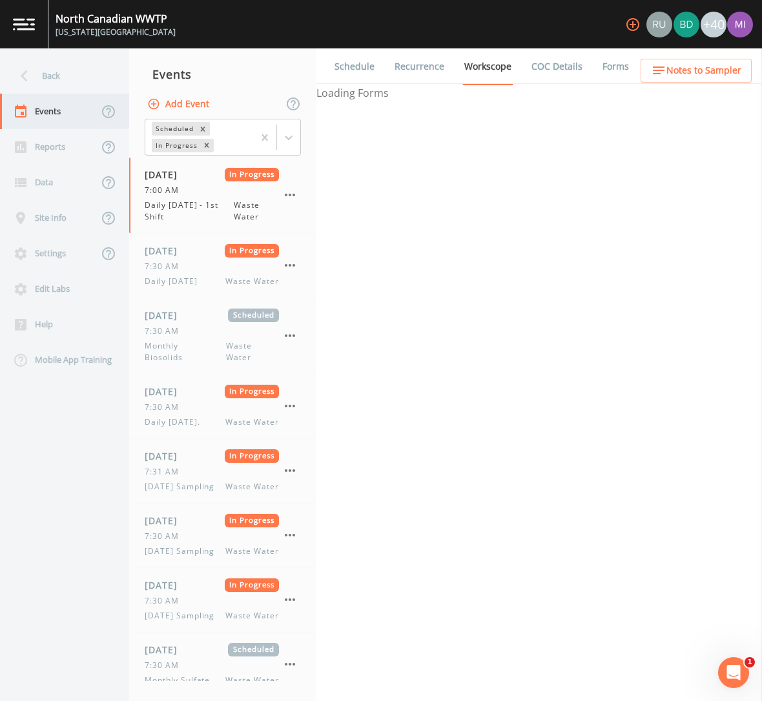
select select "092b3f94-5697-4c94-9891-da161916fdbb"
select select "b6a3c313-748b-4795-a028-792ad310bd60"
select select "092b3f94-5697-4c94-9891-da161916fdbb"
select select "b6a3c313-748b-4795-a028-792ad310bd60"
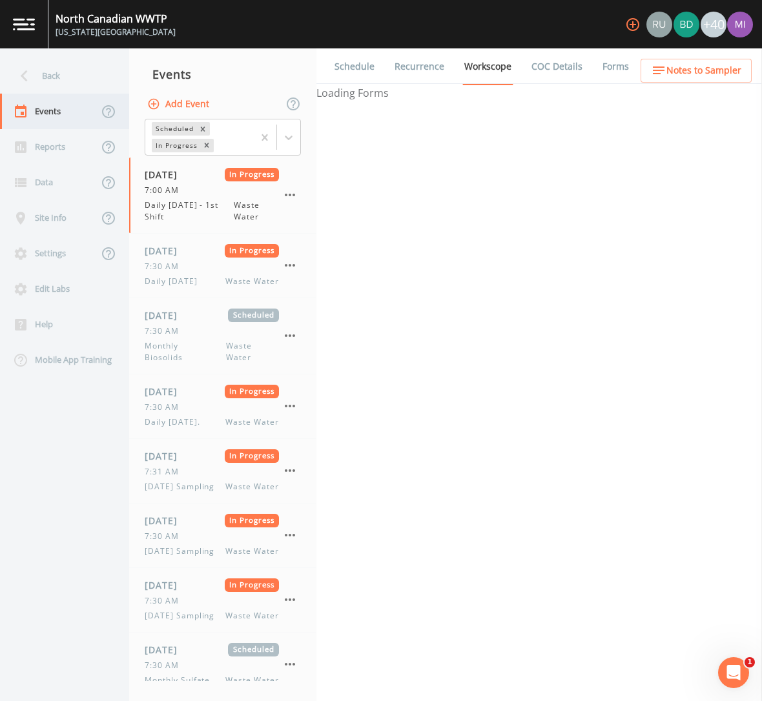
select select "092b3f94-5697-4c94-9891-da161916fdbb"
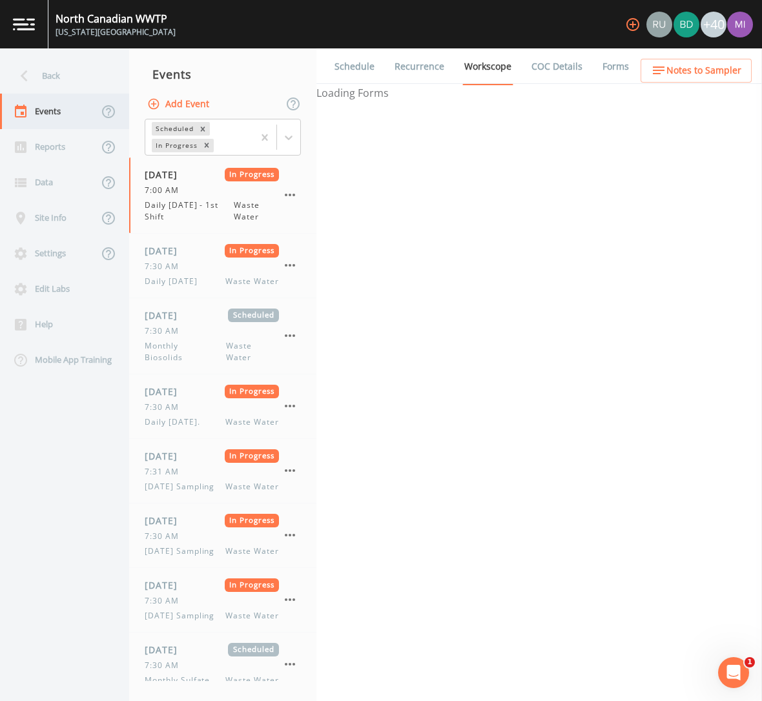
select select "092b3f94-5697-4c94-9891-da161916fdbb"
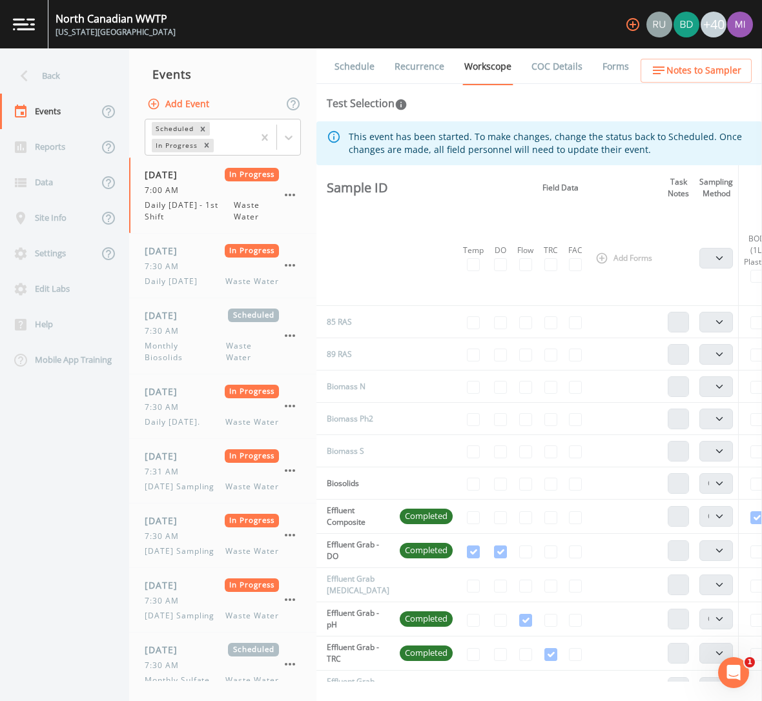
click at [631, 255] on th "Add Forms" at bounding box center [624, 258] width 75 height 96
click at [214, 622] on span "[DATE] Sampling" at bounding box center [183, 616] width 77 height 12
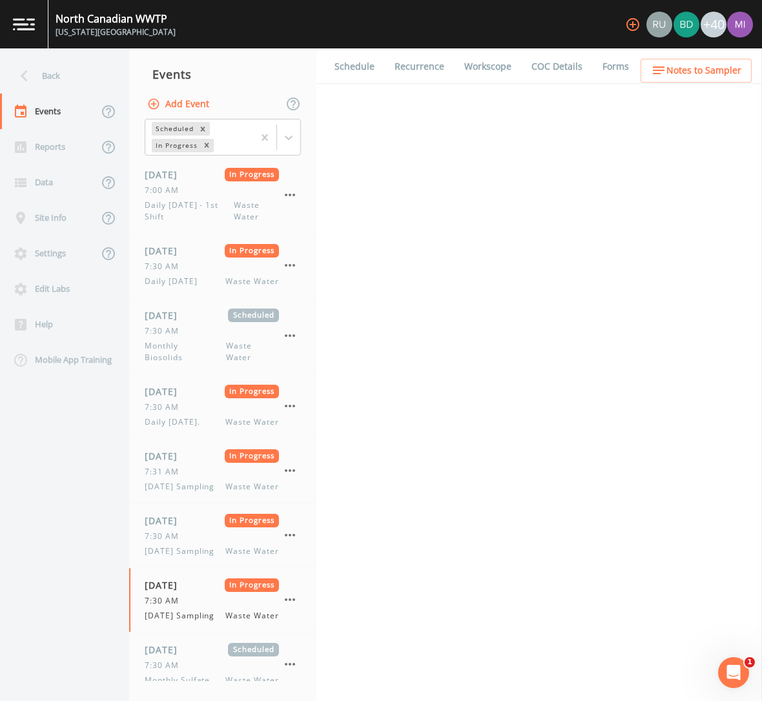
select select "092b3f94-5697-4c94-9891-da161916fdbb"
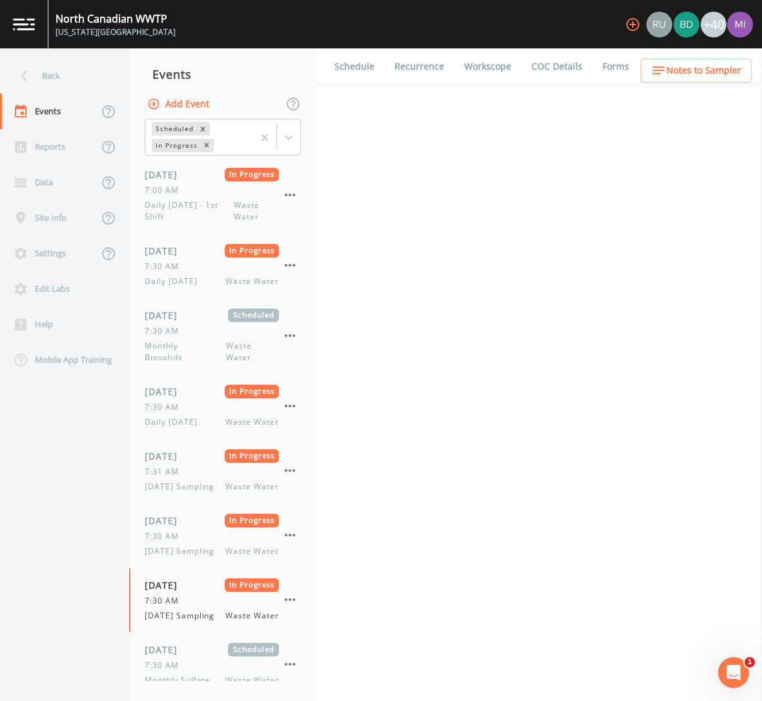
select select "b6a3c313-748b-4795-a028-792ad310bd60"
select select "092b3f94-5697-4c94-9891-da161916fdbb"
select select "b6a3c313-748b-4795-a028-792ad310bd60"
select select "092b3f94-5697-4c94-9891-da161916fdbb"
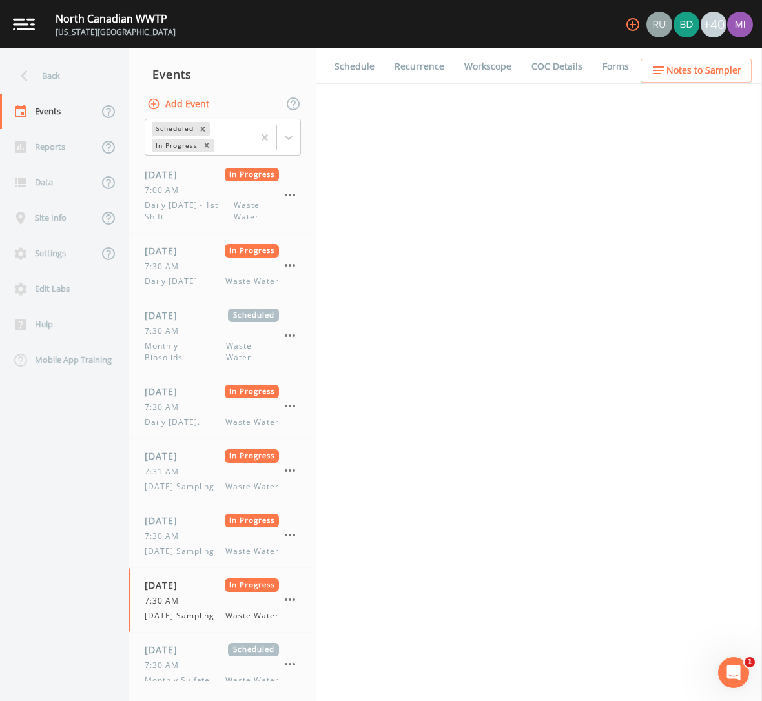
select select "092b3f94-5697-4c94-9891-da161916fdbb"
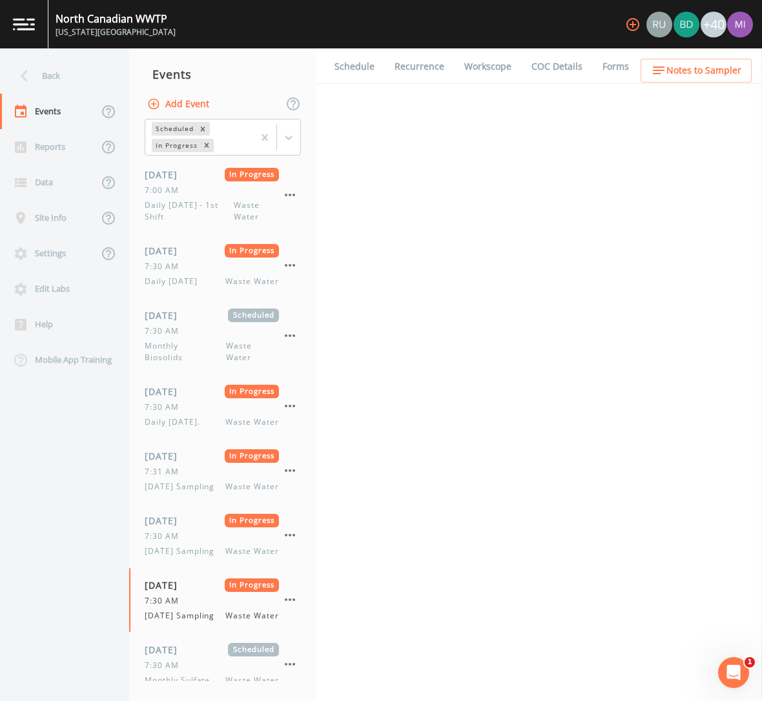
select select "092b3f94-5697-4c94-9891-da161916fdbb"
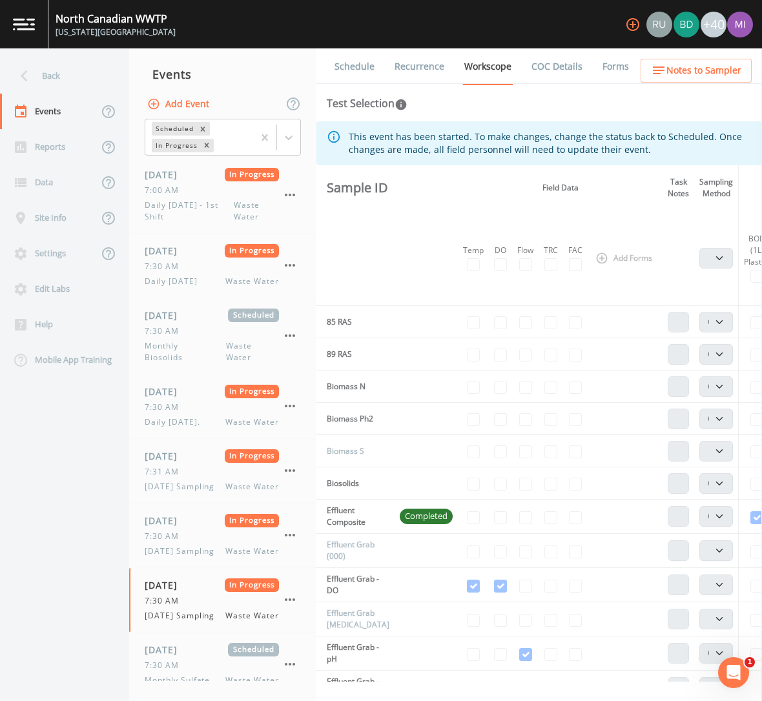
click at [602, 257] on th "Add Forms" at bounding box center [624, 258] width 75 height 96
click at [372, 190] on th "Sample ID" at bounding box center [355, 187] width 78 height 45
click at [362, 66] on link "Schedule" at bounding box center [354, 66] width 44 height 36
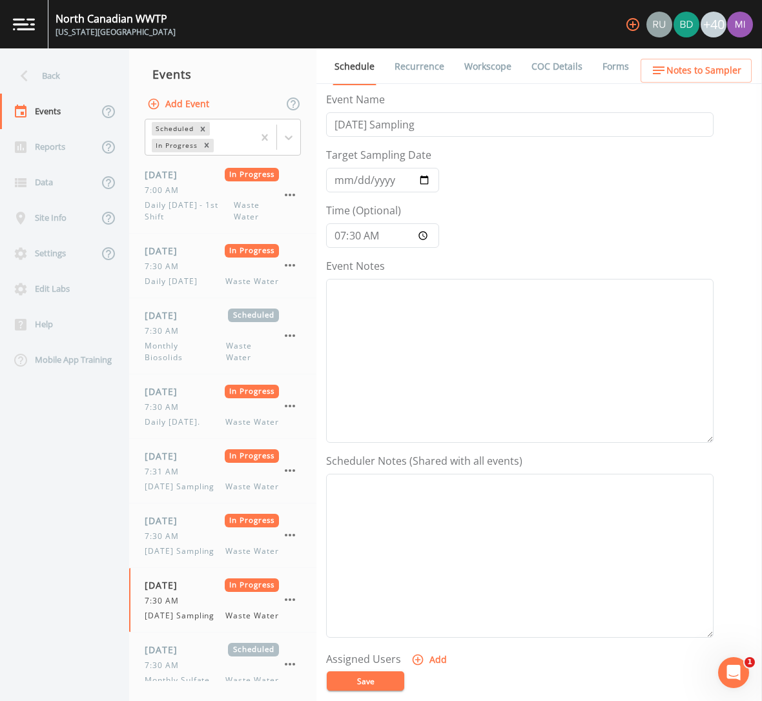
click at [491, 63] on link "Workscope" at bounding box center [487, 66] width 51 height 36
select select "092b3f94-5697-4c94-9891-da161916fdbb"
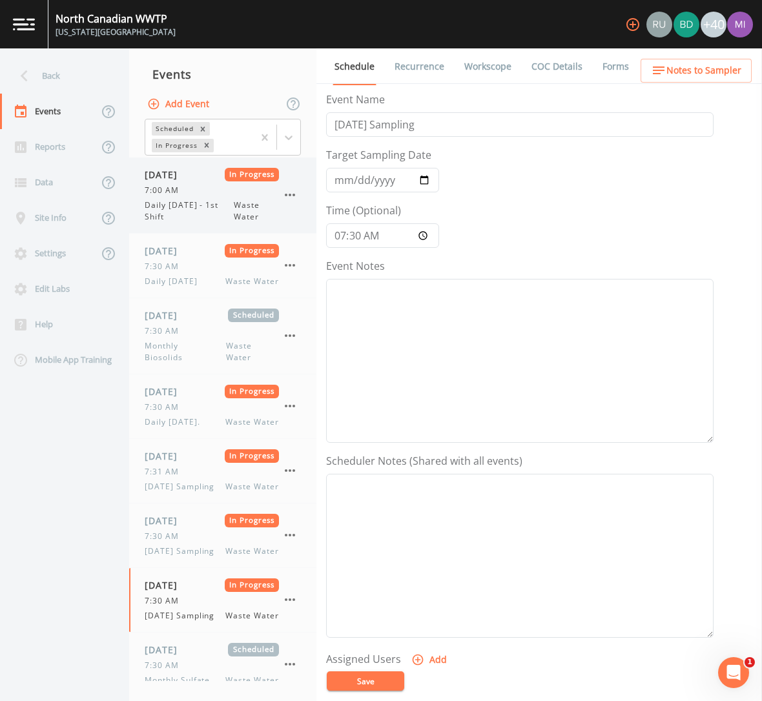
select select "092b3f94-5697-4c94-9891-da161916fdbb"
select select "b6a3c313-748b-4795-a028-792ad310bd60"
select select "092b3f94-5697-4c94-9891-da161916fdbb"
select select "b6a3c313-748b-4795-a028-792ad310bd60"
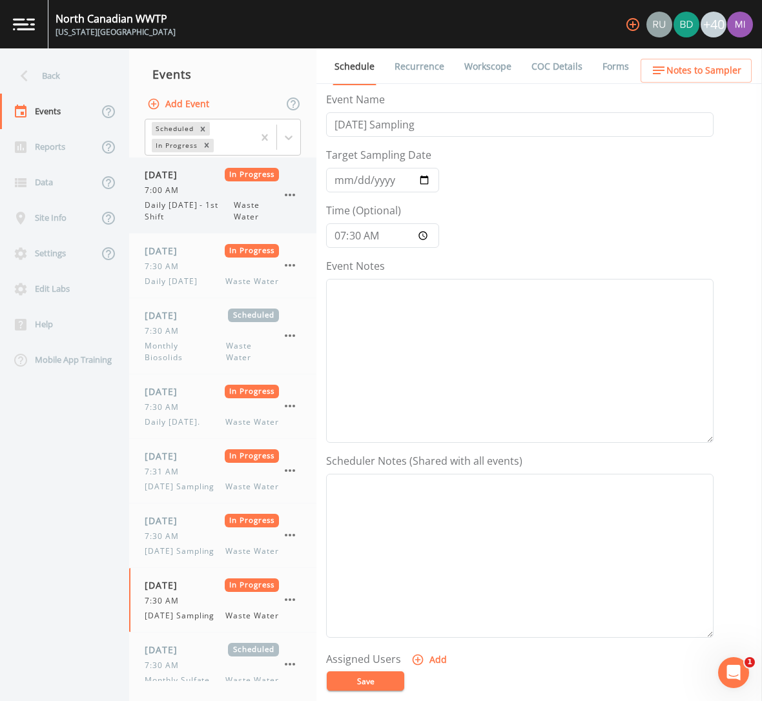
select select "092b3f94-5697-4c94-9891-da161916fdbb"
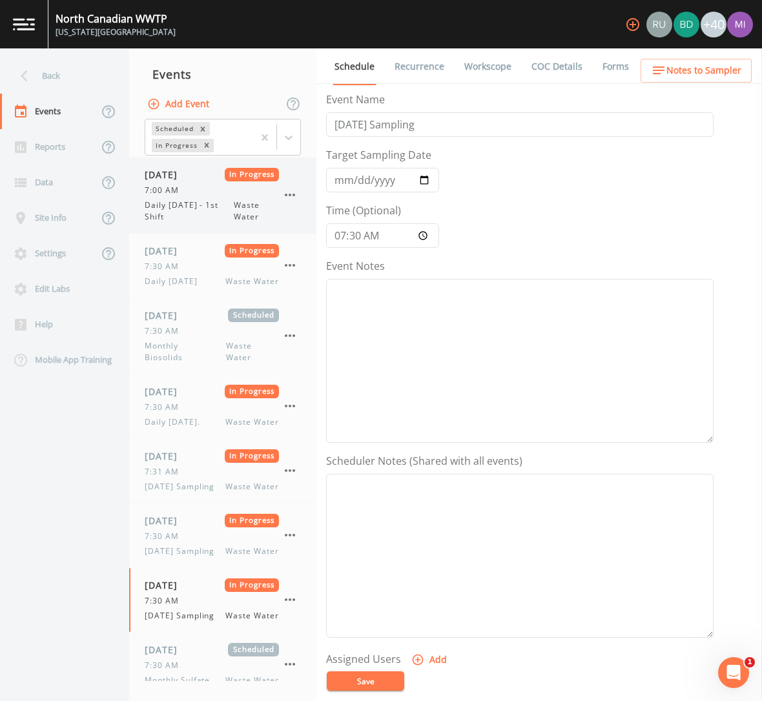
select select "092b3f94-5697-4c94-9891-da161916fdbb"
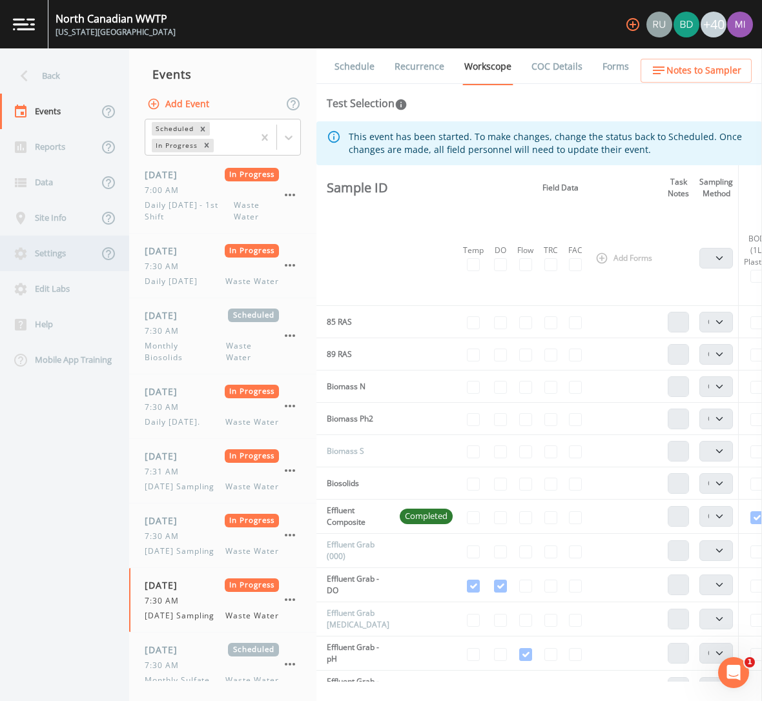
click at [58, 256] on div "Settings" at bounding box center [49, 254] width 98 height 36
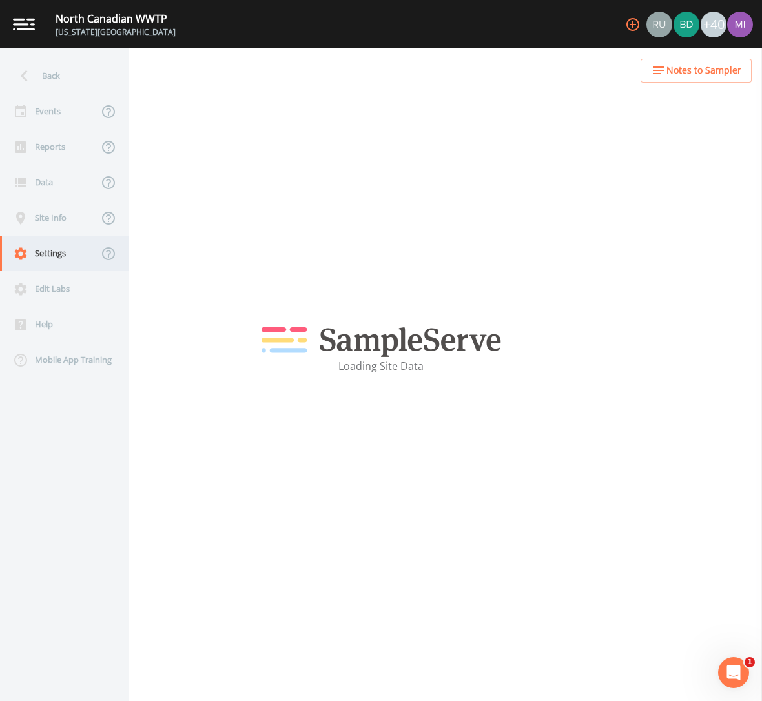
select select "6f63599f-bc40-47e3-8555-93000077dc86"
select select "[GEOGRAPHIC_DATA]"
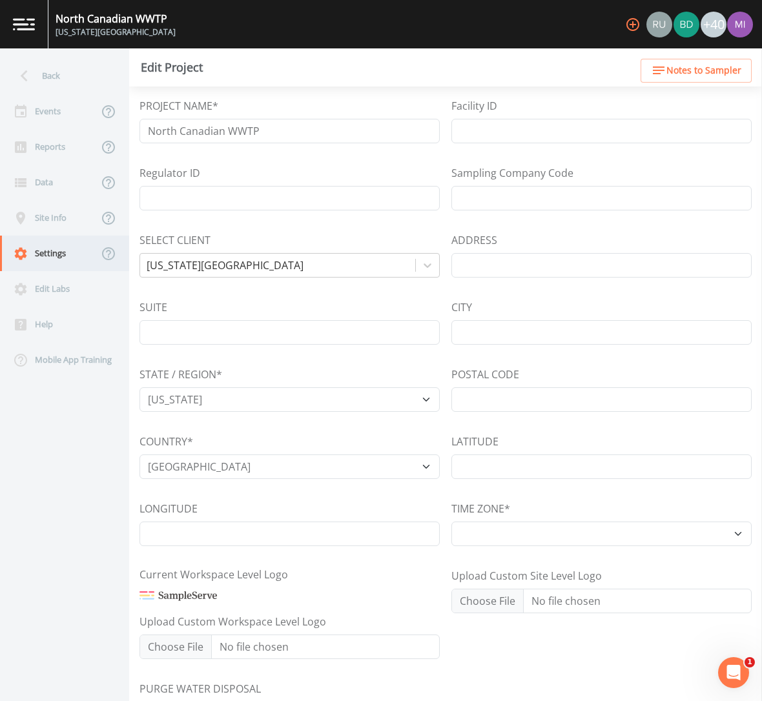
select select "CST6CDT"
click at [48, 184] on div "Data" at bounding box center [49, 183] width 98 height 36
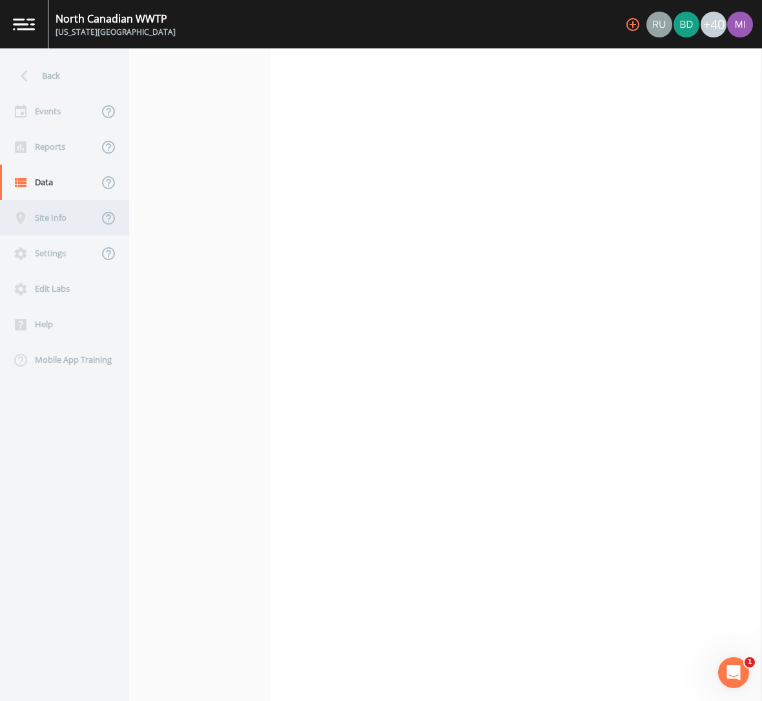
click at [46, 214] on div "Site Info" at bounding box center [49, 218] width 98 height 36
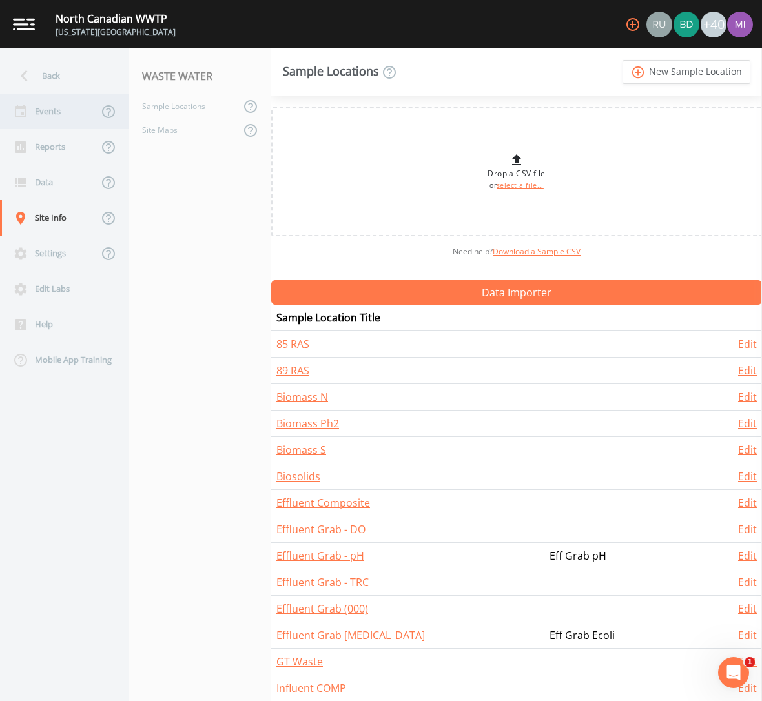
click at [49, 118] on div "Events" at bounding box center [49, 112] width 98 height 36
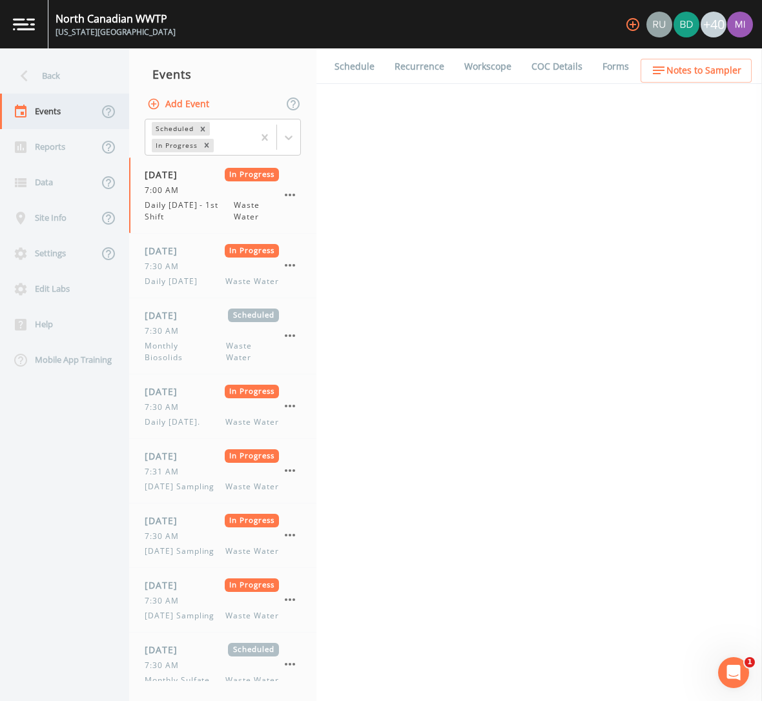
select select "092b3f94-5697-4c94-9891-da161916fdbb"
select select "b6a3c313-748b-4795-a028-792ad310bd60"
select select "092b3f94-5697-4c94-9891-da161916fdbb"
select select "b6a3c313-748b-4795-a028-792ad310bd60"
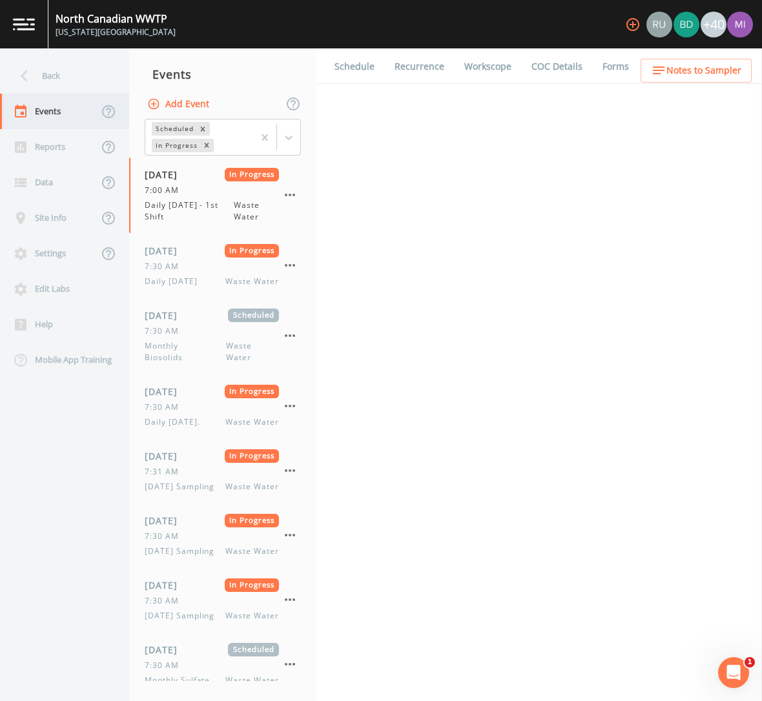
select select "092b3f94-5697-4c94-9891-da161916fdbb"
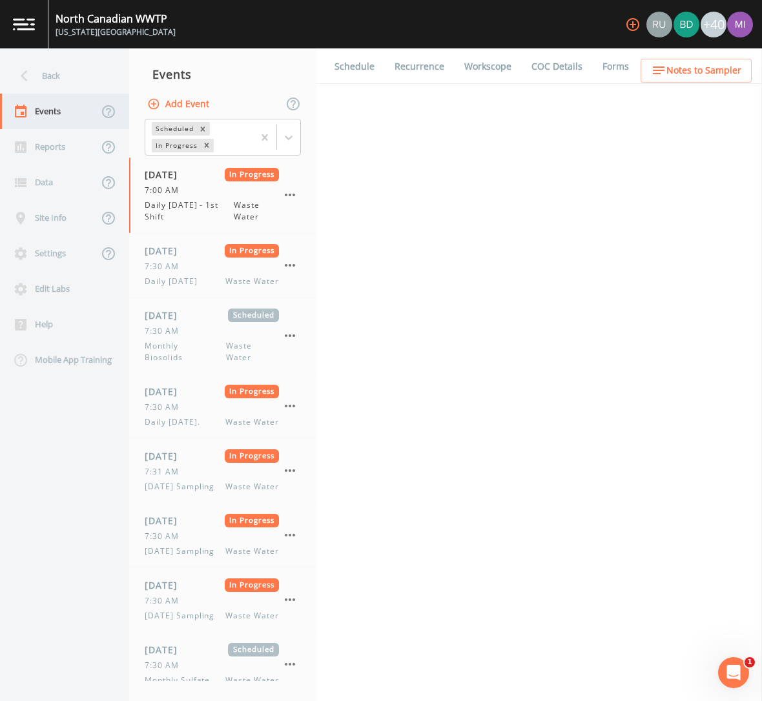
select select "092b3f94-5697-4c94-9891-da161916fdbb"
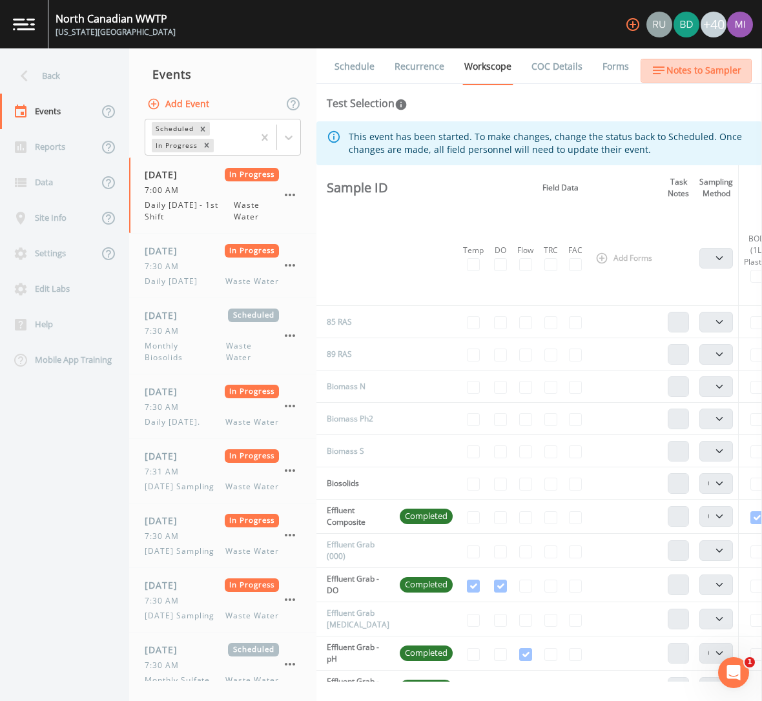
click at [699, 74] on span "Notes to Sampler" at bounding box center [703, 71] width 75 height 16
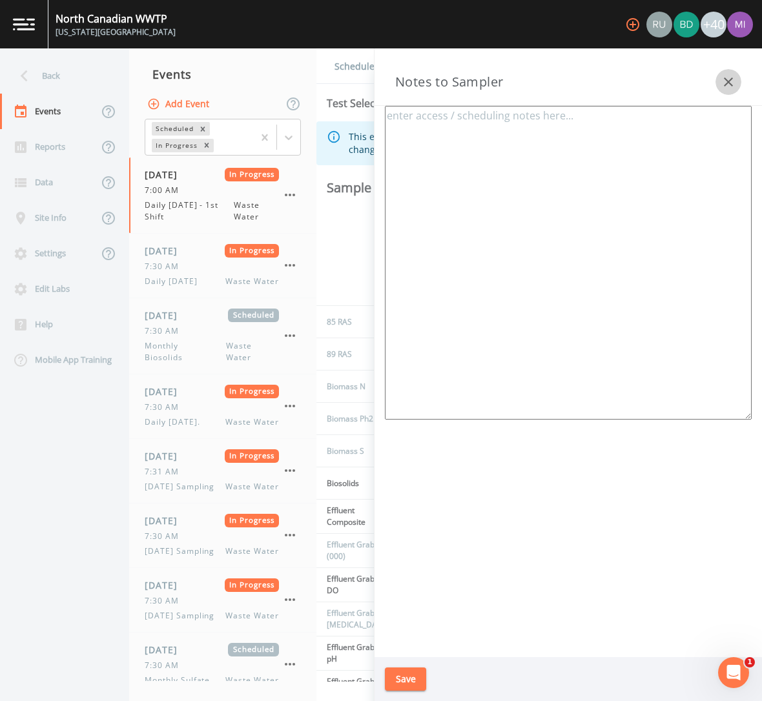
click at [730, 81] on icon "button" at bounding box center [728, 81] width 9 height 9
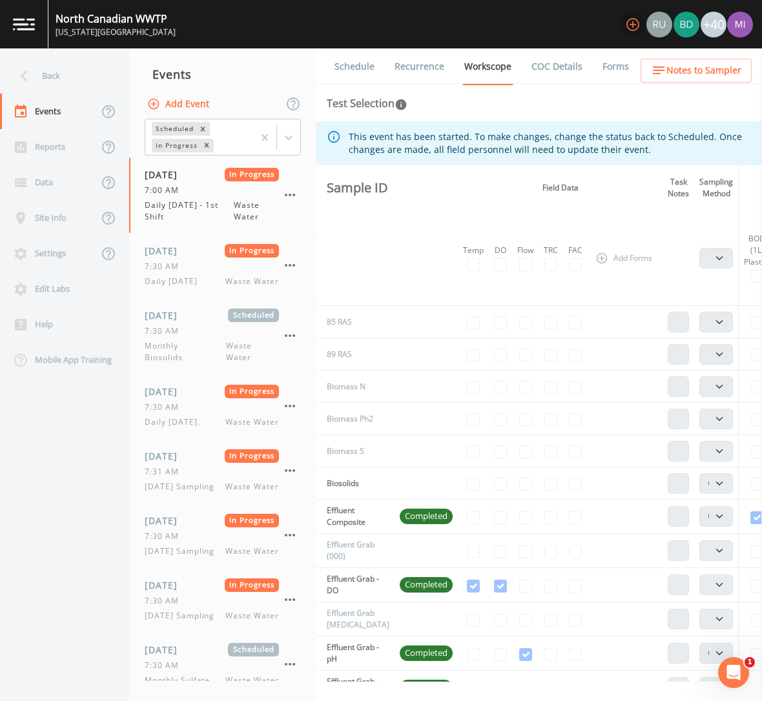
click at [631, 26] on icon "button" at bounding box center [632, 24] width 15 height 15
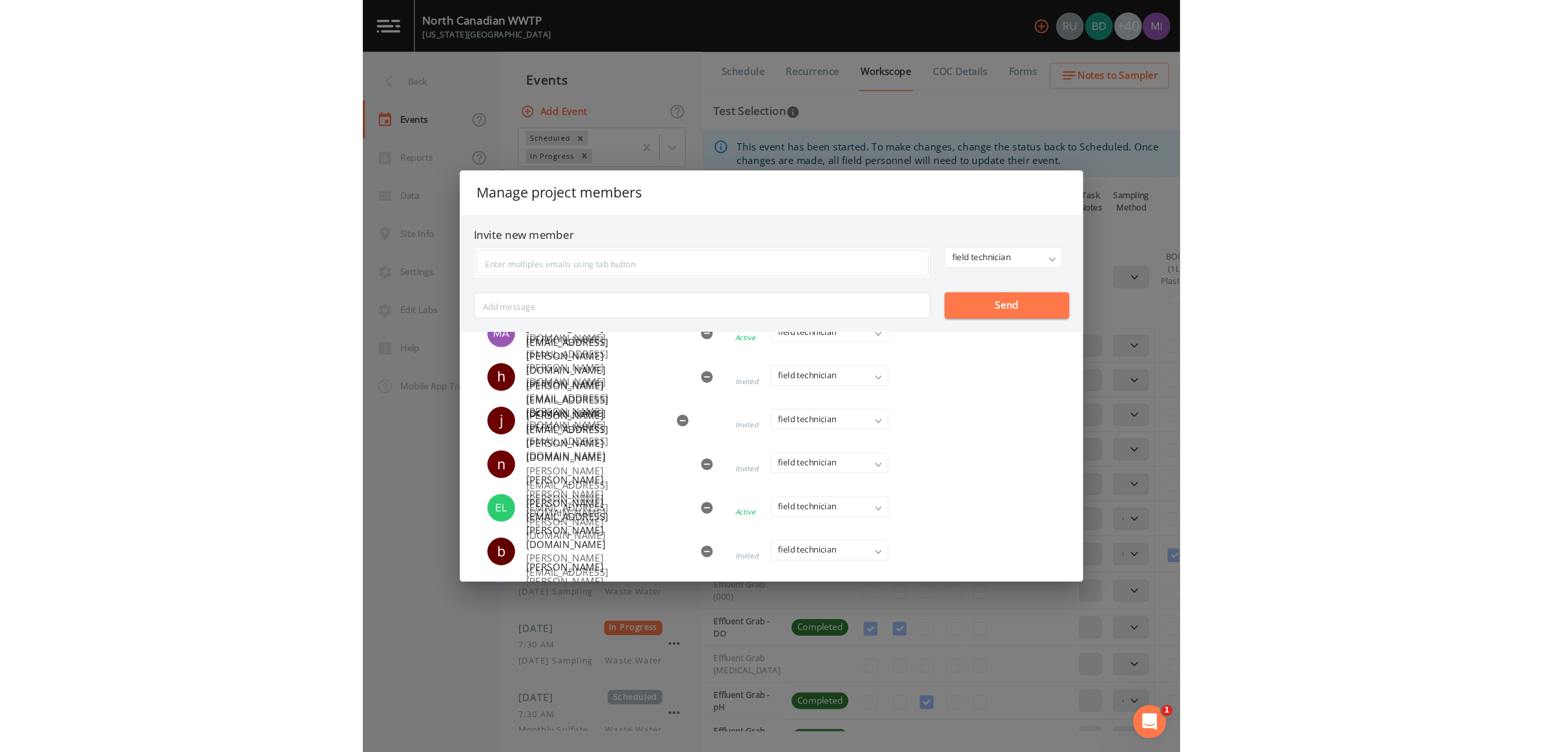
scroll to position [1486, 0]
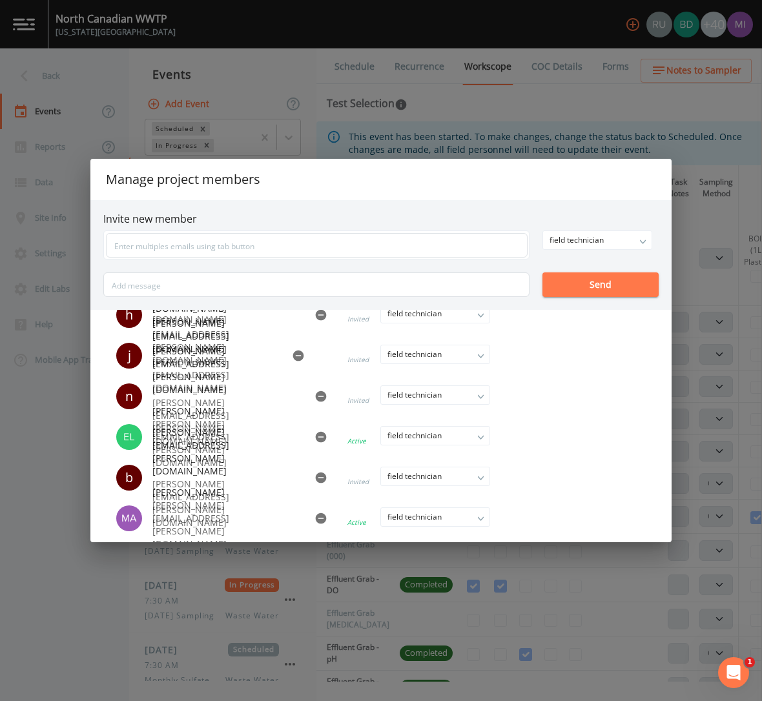
click at [527, 103] on div "Manage project members Invite new member field technician owner admin field tec…" at bounding box center [381, 350] width 762 height 701
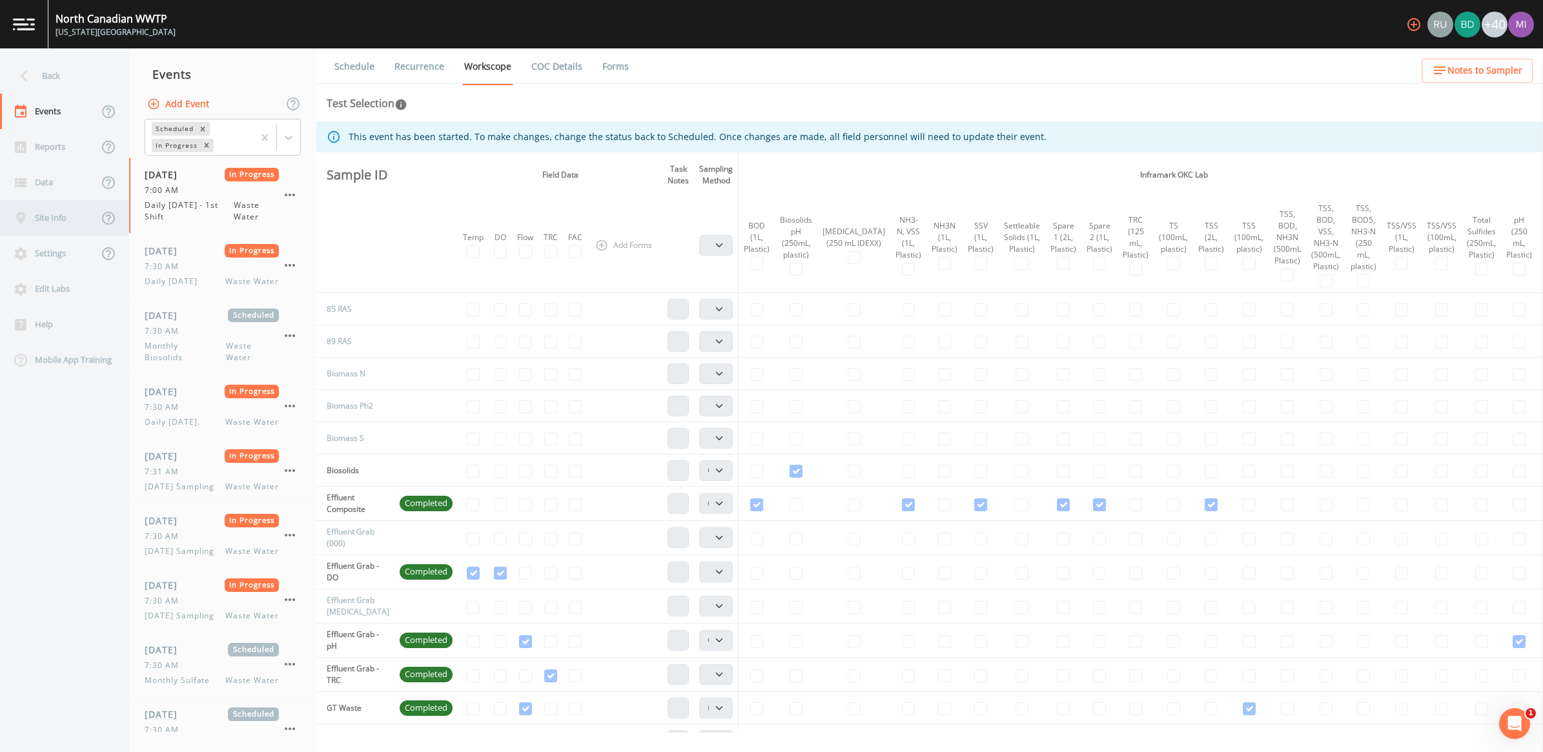
click at [43, 223] on div "Site Info" at bounding box center [49, 218] width 98 height 36
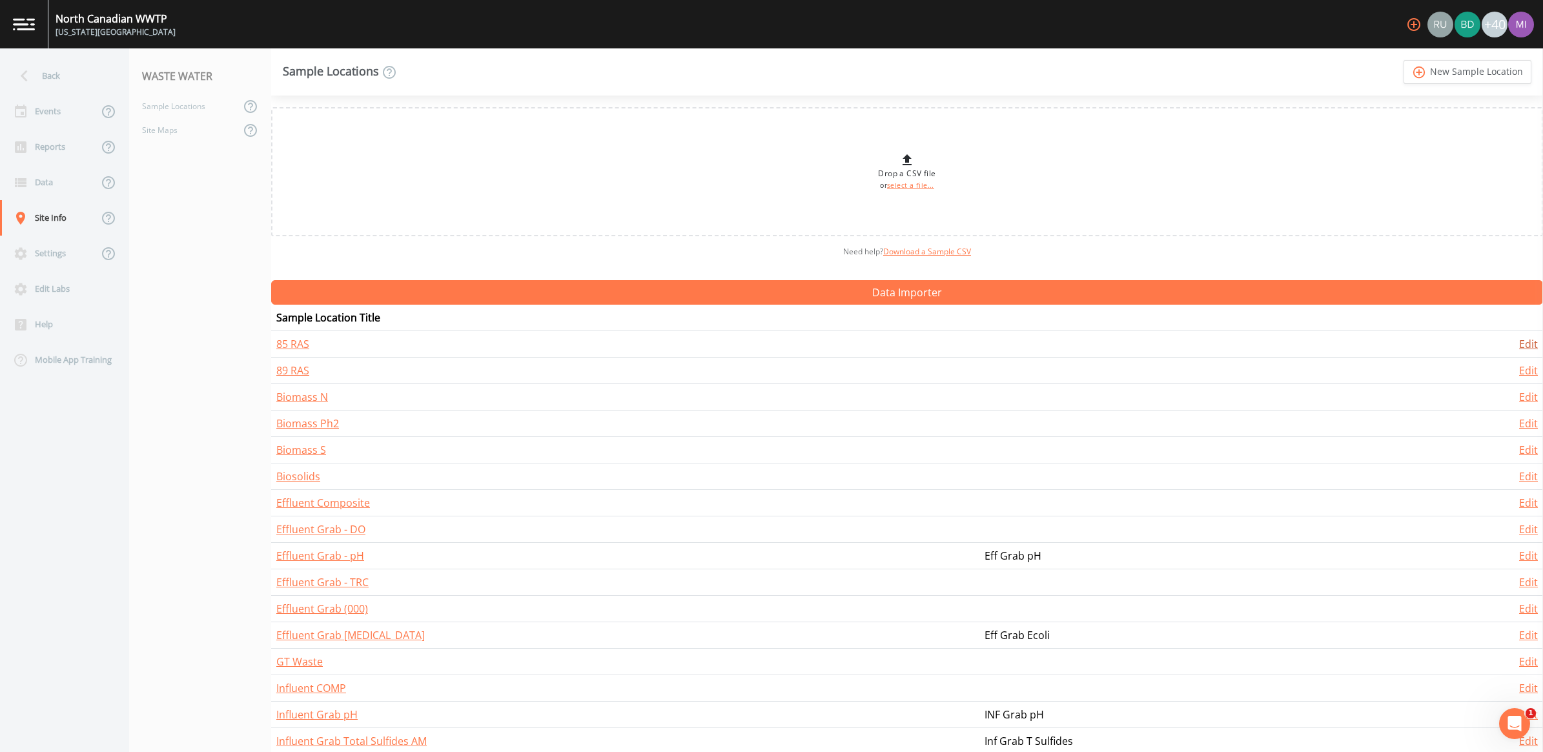
click at [1522, 344] on link "Edit" at bounding box center [1528, 344] width 19 height 14
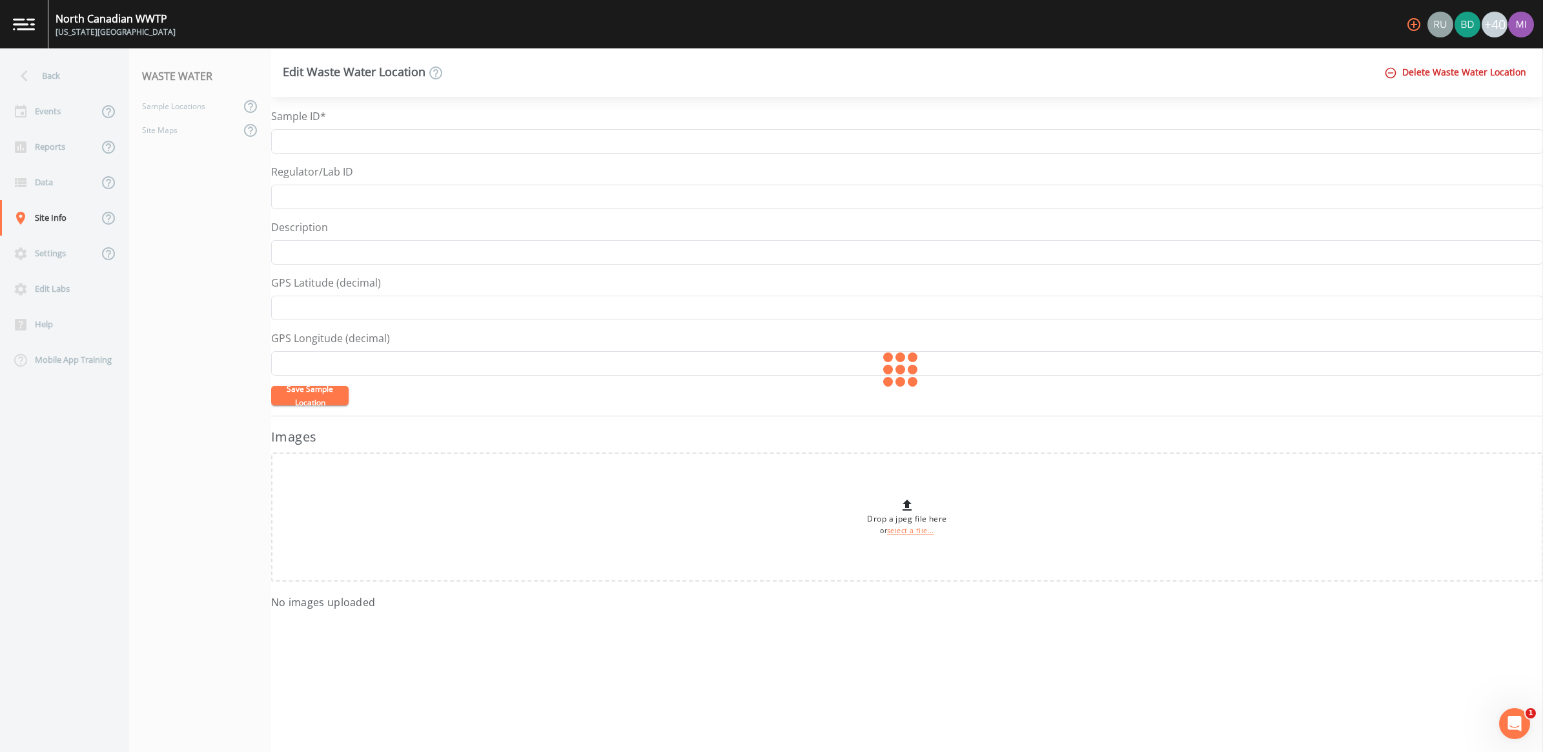
type input "85 RAS"
click at [50, 291] on div "Edit Labs" at bounding box center [58, 289] width 116 height 36
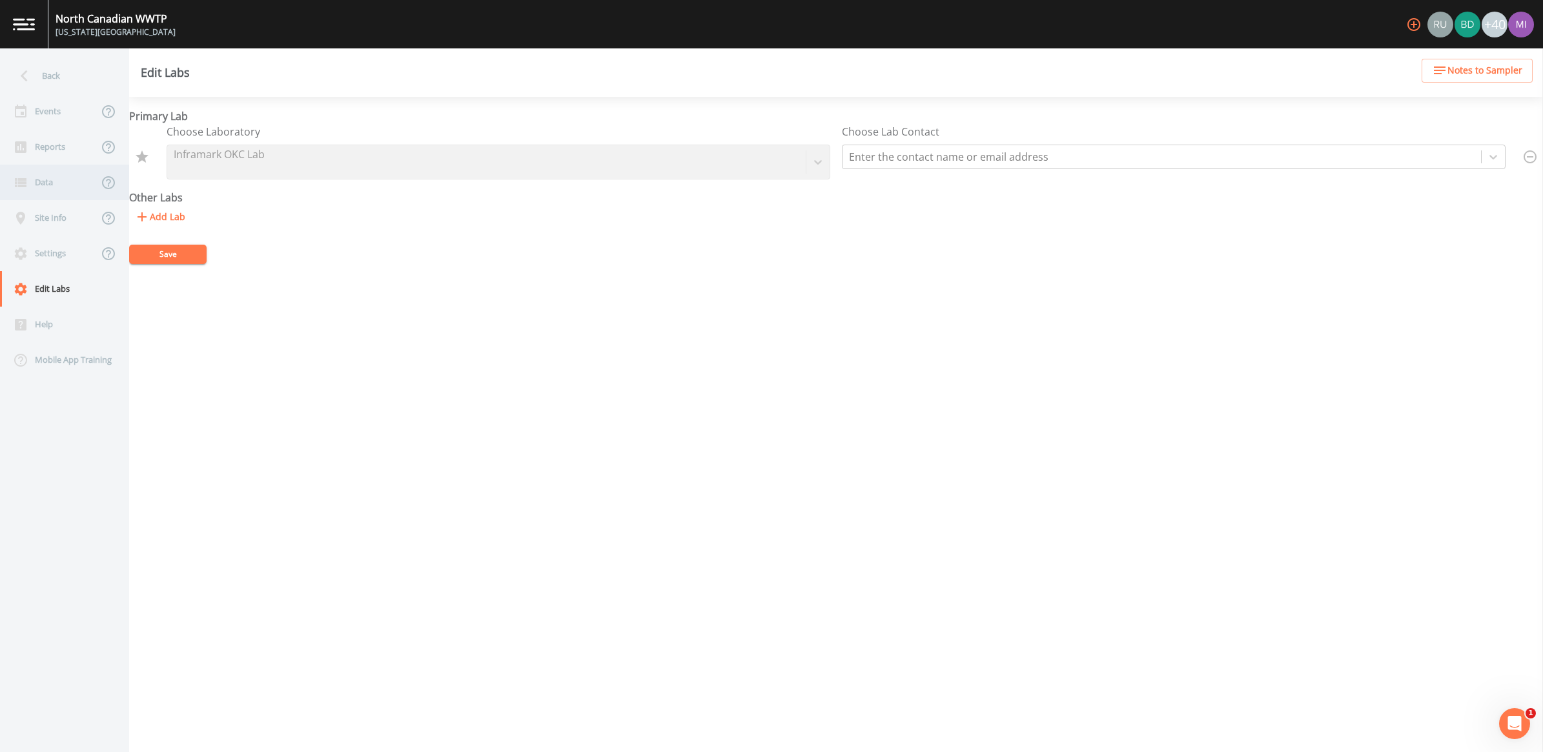
click at [54, 188] on div "Data" at bounding box center [49, 183] width 98 height 36
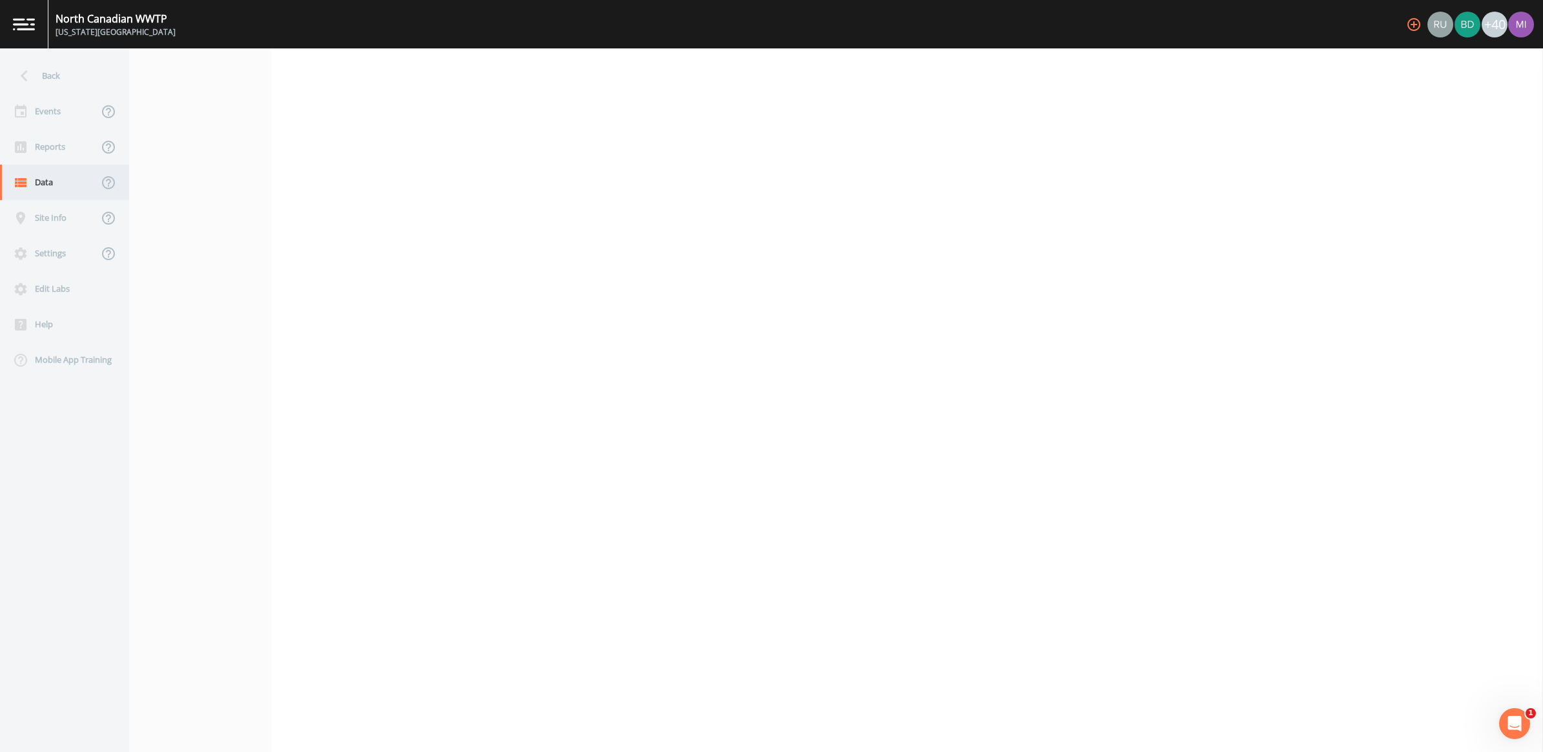
click at [37, 179] on div "Data" at bounding box center [49, 183] width 98 height 36
click at [39, 327] on div "Help" at bounding box center [58, 325] width 116 height 36
